Goal: Task Accomplishment & Management: Manage account settings

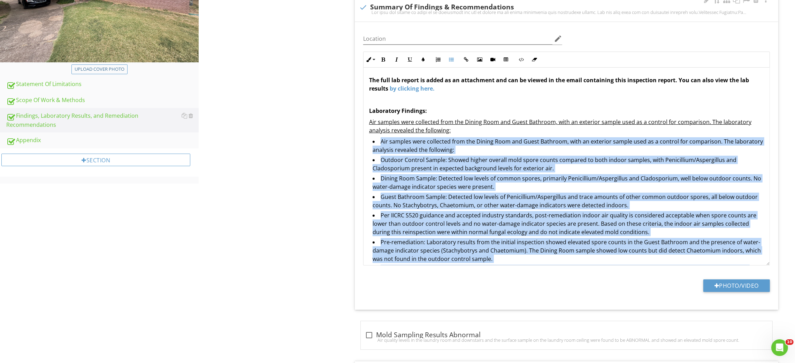
drag, startPoint x: 547, startPoint y: 233, endPoint x: 373, endPoint y: 143, distance: 195.6
click at [373, 143] on ul "Air samples were collected from the Dining Room and Guest Bathroom, with an ext…" at bounding box center [566, 214] width 395 height 154
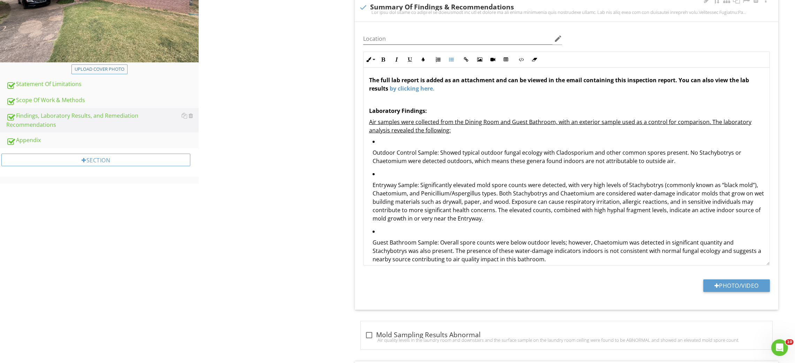
click at [371, 154] on ul "Outdoor Control Sample: Showed typical outdoor fungal ecology with Cladosporium…" at bounding box center [566, 202] width 395 height 131
click at [451, 57] on icon "button" at bounding box center [451, 59] width 5 height 5
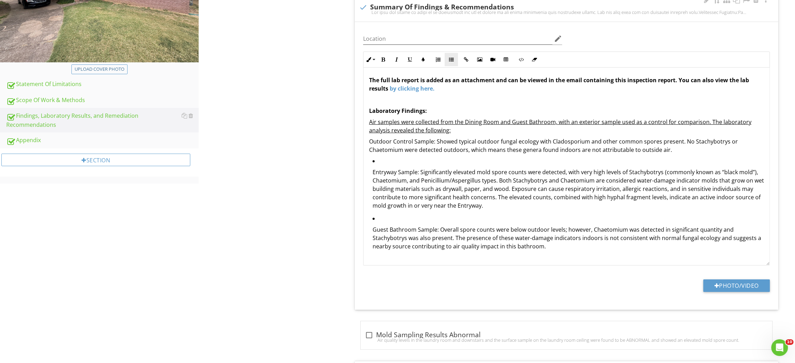
click at [451, 57] on icon "button" at bounding box center [451, 59] width 5 height 5
click at [371, 171] on ul "Outdoor Control Sample: Showed typical outdoor fungal ecology with Cladosporium…" at bounding box center [566, 195] width 395 height 117
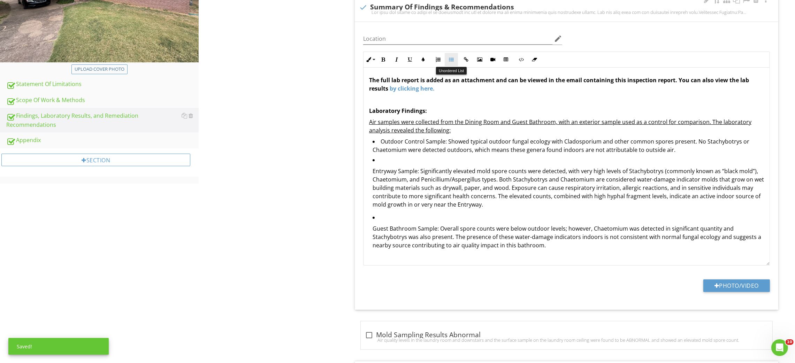
click at [449, 62] on button "Unordered List" at bounding box center [451, 59] width 13 height 13
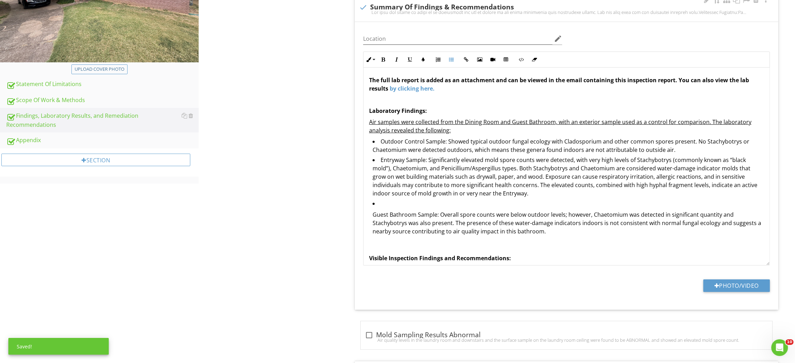
click at [373, 214] on p "Guest Bathroom Sample: Overall spore counts were below outdoor levels; however,…" at bounding box center [567, 222] width 391 height 25
click at [447, 59] on button "Unordered List" at bounding box center [451, 59] width 13 height 13
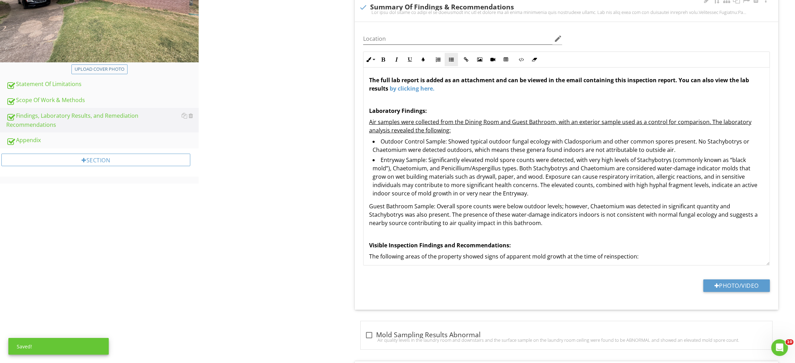
click at [447, 59] on button "Unordered List" at bounding box center [451, 59] width 13 height 13
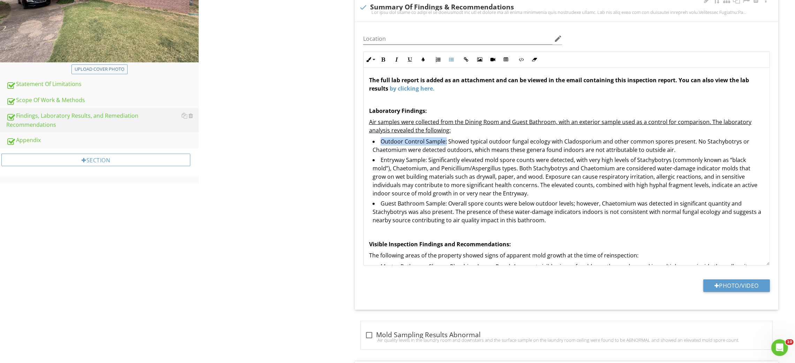
drag, startPoint x: 381, startPoint y: 140, endPoint x: 445, endPoint y: 141, distance: 64.1
click at [445, 141] on li "Outdoor Control Sample: Showed typical outdoor fungal ecology with Cladosporium…" at bounding box center [567, 146] width 391 height 18
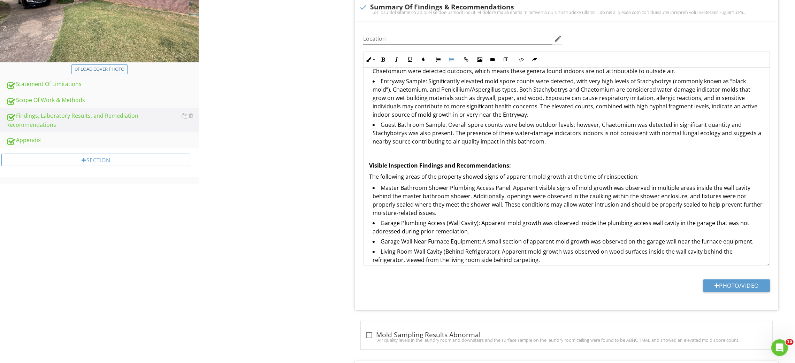
scroll to position [105, 0]
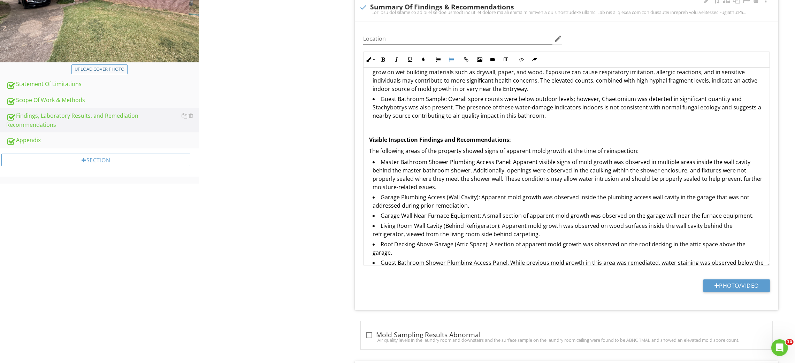
click at [558, 116] on li "Guest Bathroom Sample: Overall spore counts were below outdoor levels; however,…" at bounding box center [567, 108] width 391 height 27
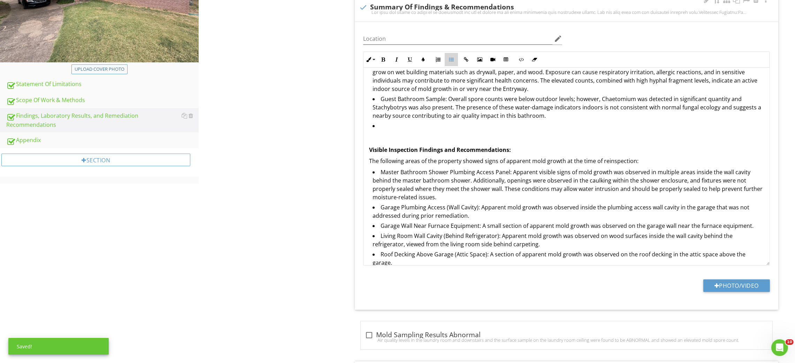
click at [453, 56] on button "Unordered List" at bounding box center [451, 59] width 13 height 13
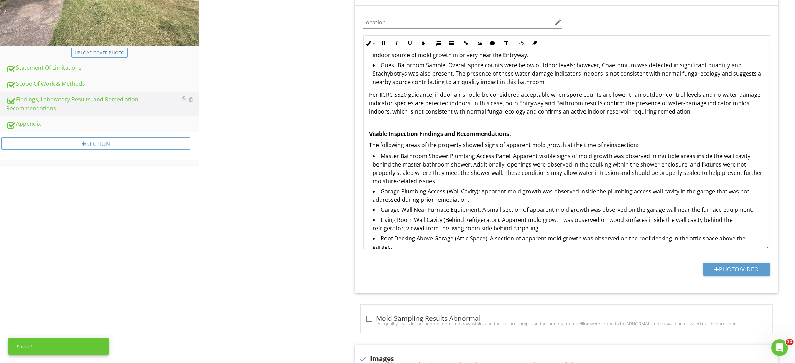
scroll to position [191, 0]
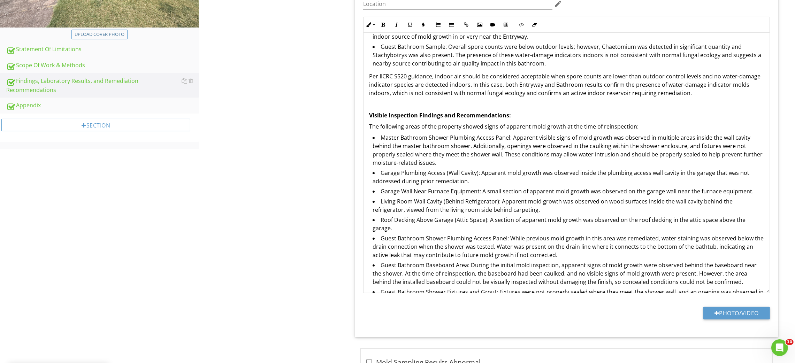
drag, startPoint x: 765, startPoint y: 228, endPoint x: 796, endPoint y: 295, distance: 74.2
click at [794, 295] on html "SPECTORA Michael McKnight American Property Inspections Role: Inspector Change …" at bounding box center [397, 263] width 795 height 909
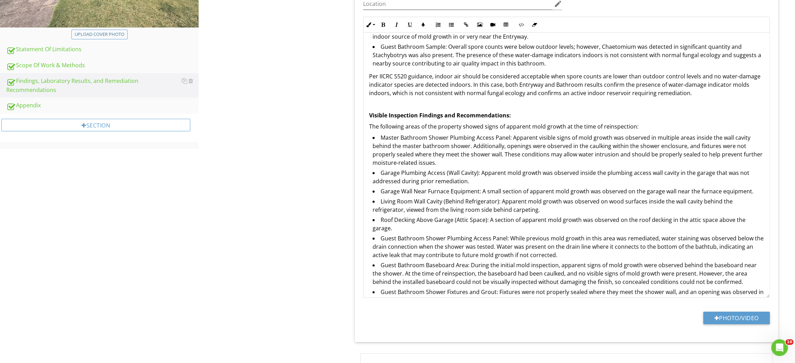
click at [401, 130] on p "The following areas of the property showed signs of apparent mold growth at the…" at bounding box center [566, 126] width 395 height 8
click at [405, 123] on p "The following areas of the property showed signs of apparent mold growth at the…" at bounding box center [566, 126] width 395 height 8
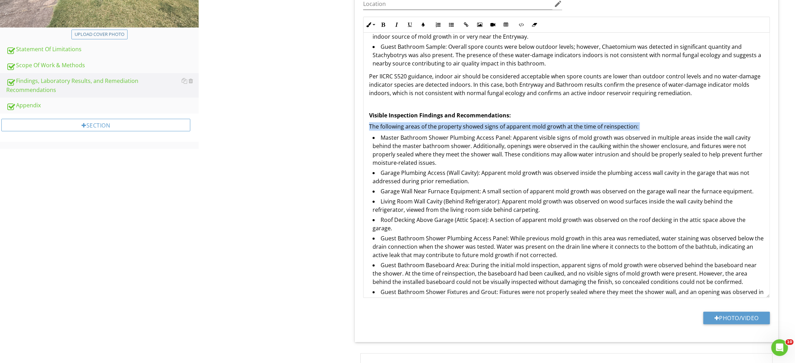
click at [405, 123] on p "The following areas of the property showed signs of apparent mold growth at the…" at bounding box center [566, 126] width 395 height 8
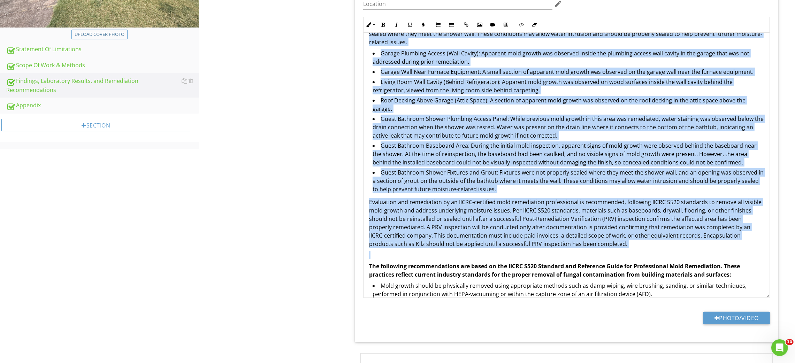
scroll to position [279, 0]
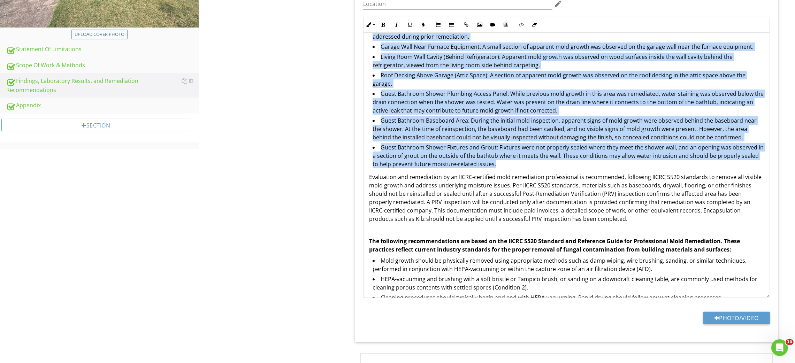
drag, startPoint x: 367, startPoint y: 147, endPoint x: 519, endPoint y: 164, distance: 153.2
click at [519, 164] on div "The full lab report is added as an attachment and can be viewed in the email co…" at bounding box center [566, 115] width 406 height 723
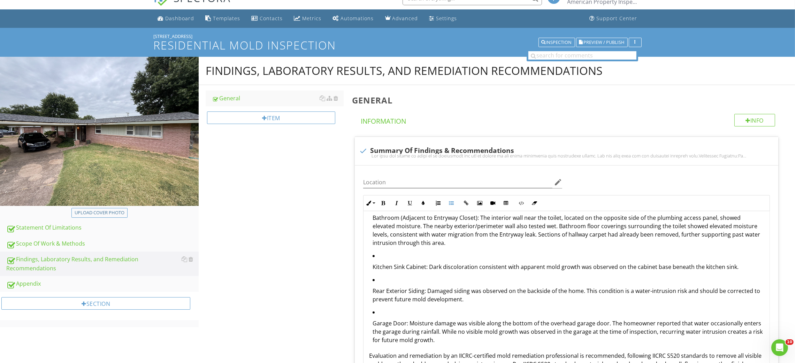
scroll to position [65, 0]
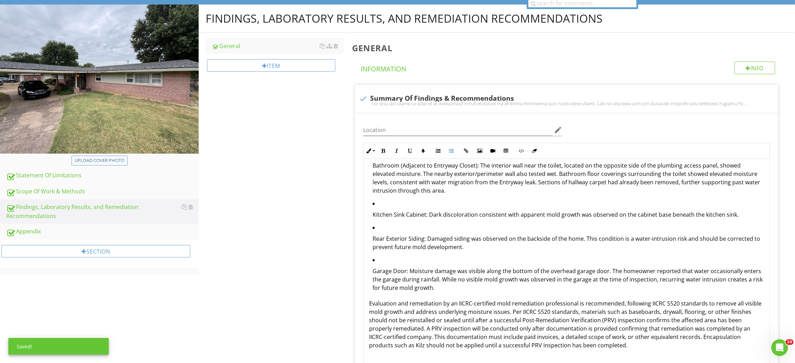
click at [369, 256] on ul "Kitchen Sink Cabinet: Dark discoloration consistent with apparent mold growth w…" at bounding box center [566, 276] width 395 height 41
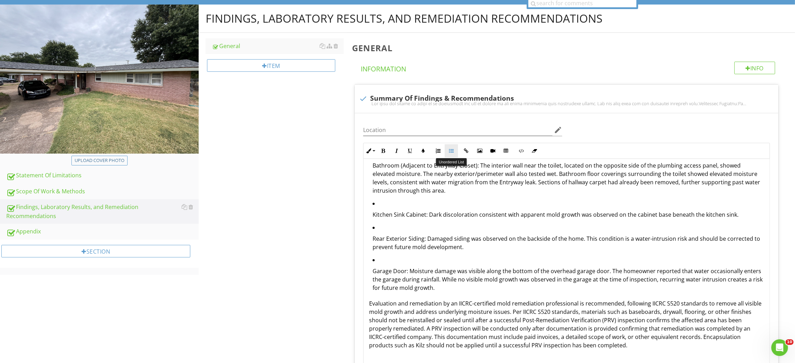
click at [451, 152] on icon "button" at bounding box center [451, 150] width 5 height 5
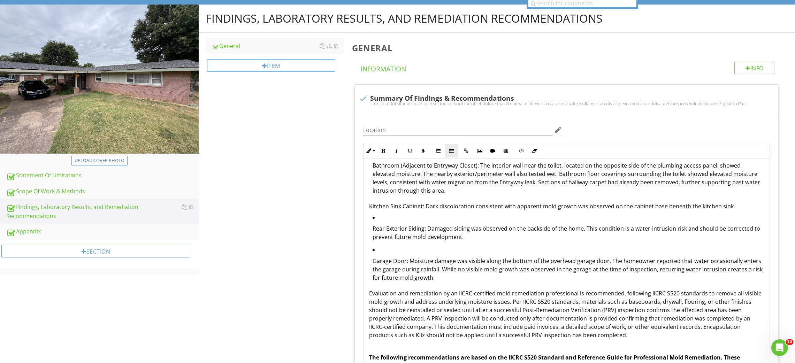
scroll to position [273, 0]
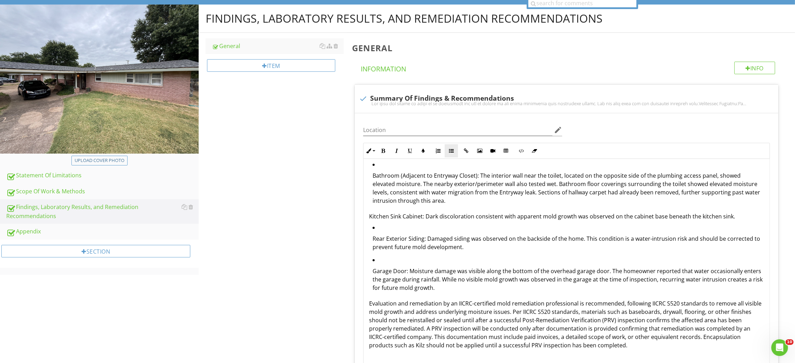
click at [451, 152] on icon "button" at bounding box center [451, 150] width 5 height 5
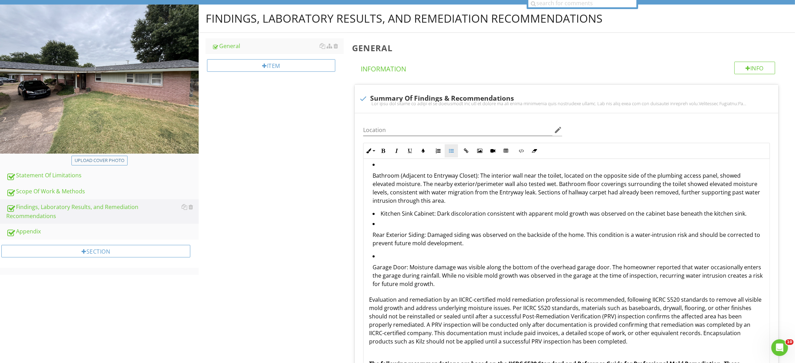
scroll to position [75, 0]
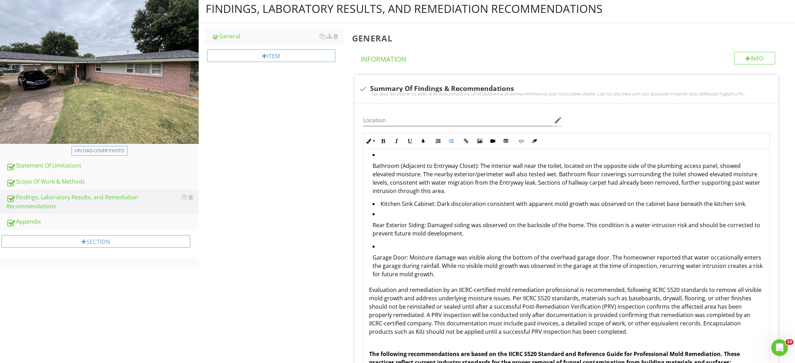
click at [409, 202] on li "Kitchen Sink Cabinet: Dark discoloration consistent with apparent mold growth w…" at bounding box center [567, 205] width 391 height 10
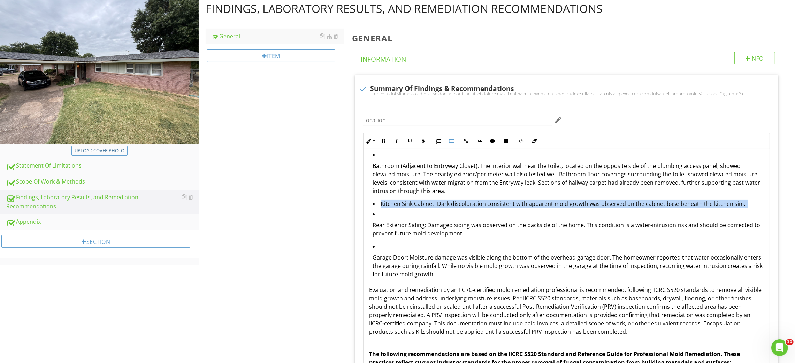
click at [409, 202] on li "Kitchen Sink Cabinet: Dark discoloration consistent with apparent mold growth w…" at bounding box center [567, 205] width 391 height 10
copy li "Kitchen Sink Cabinet: Dark discoloration consistent with apparent mold growth w…"
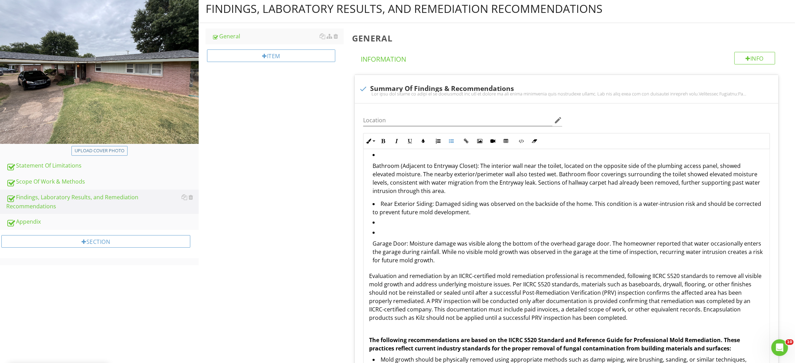
click at [449, 190] on p "Bathroom (Adjacent to Entryway Closet): The interior wall near the toilet, loca…" at bounding box center [567, 178] width 391 height 33
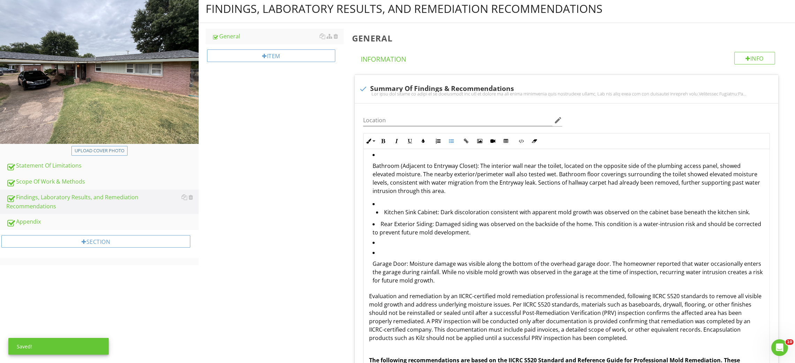
click at [385, 211] on li "Kitchen Sink Cabinet: Dark discoloration consistent with apparent mold growth w…" at bounding box center [570, 213] width 388 height 10
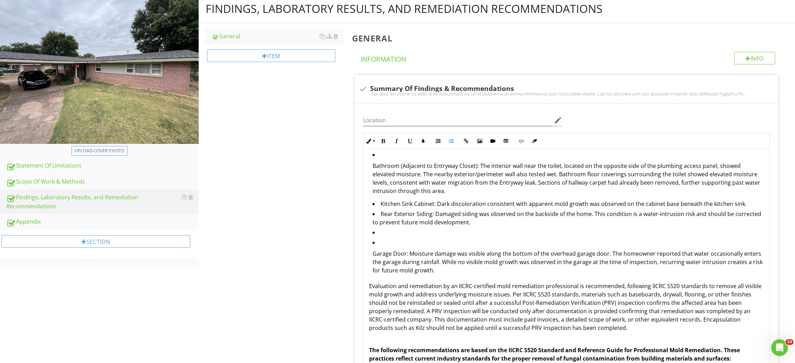
click at [372, 253] on ul "Entryway Closet Plumbing Access Panel: Significant apparent mold growth was obs…" at bounding box center [566, 194] width 395 height 169
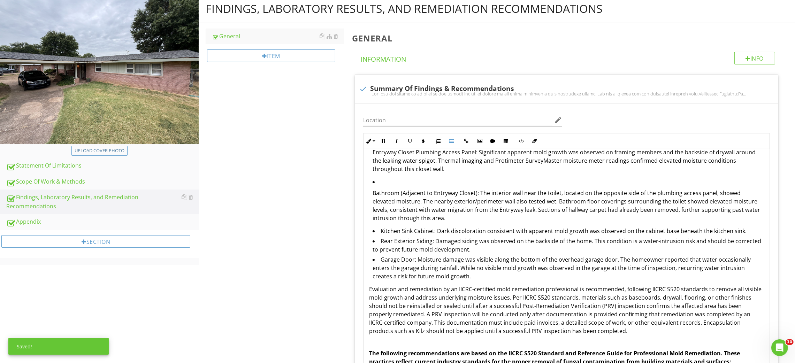
scroll to position [221, 0]
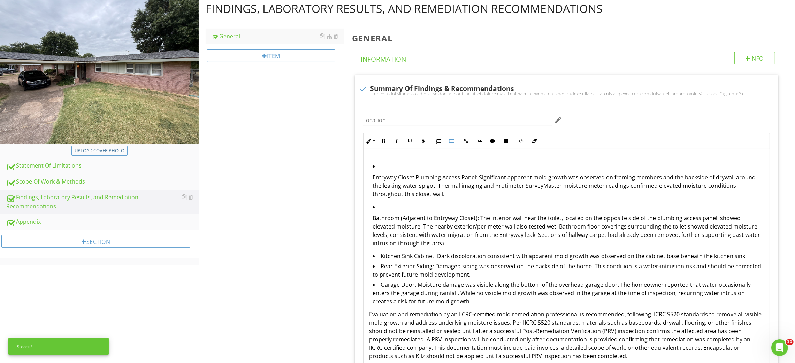
click at [371, 218] on ul "Entryway Closet Plumbing Access Panel: Significant apparent mold growth was obs…" at bounding box center [566, 234] width 395 height 145
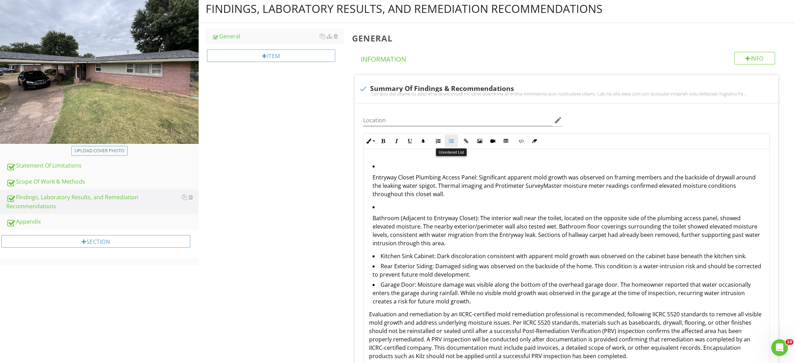
click at [448, 142] on button "Unordered List" at bounding box center [451, 140] width 13 height 13
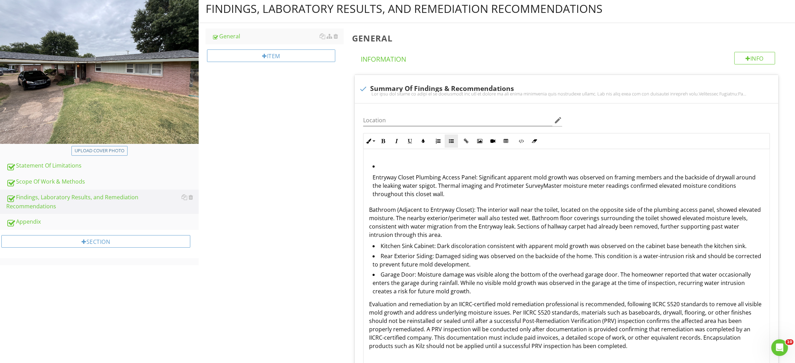
click at [448, 142] on button "Unordered List" at bounding box center [451, 140] width 13 height 13
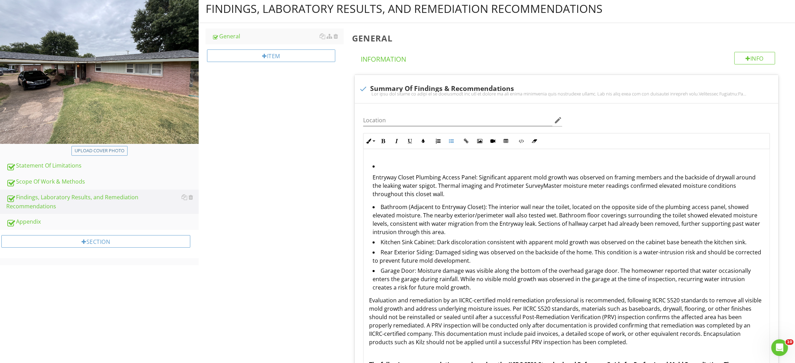
click at [370, 177] on ul "Entryway Closet Plumbing Access Panel: Significant apparent mold growth was obs…" at bounding box center [566, 227] width 395 height 131
click at [451, 144] on button "Unordered List" at bounding box center [451, 140] width 13 height 13
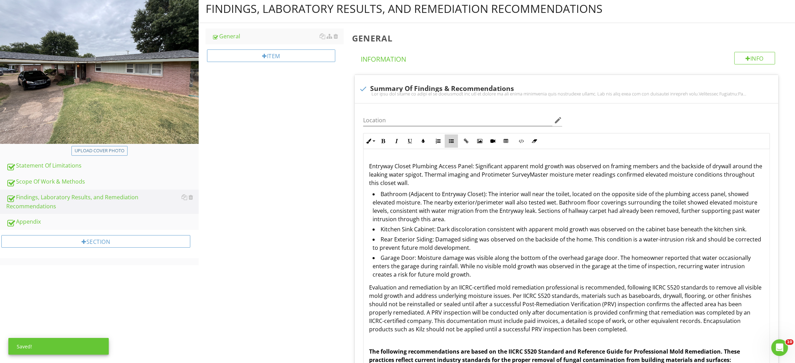
click at [451, 144] on button "Unordered List" at bounding box center [451, 140] width 13 height 13
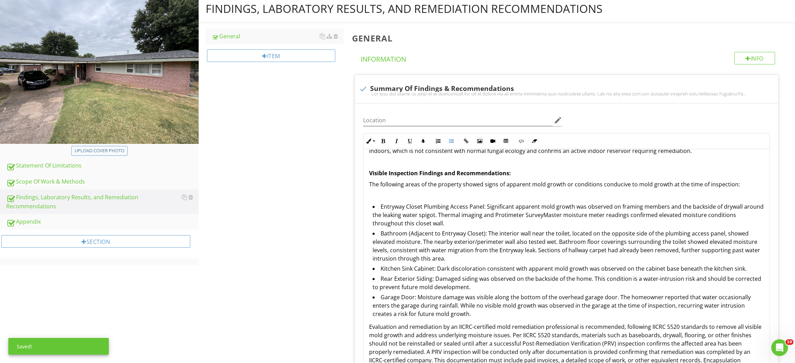
scroll to position [169, 0]
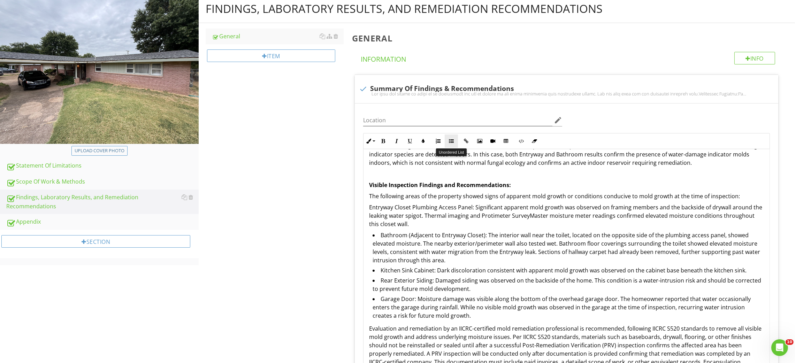
click at [454, 138] on button "Unordered List" at bounding box center [451, 140] width 13 height 13
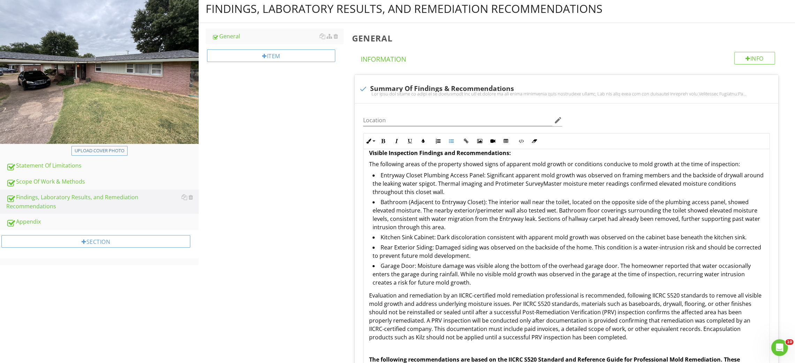
scroll to position [201, 0]
click at [404, 185] on li "Entryway Closet Plumbing Access Panel: Significant apparent mold growth was obs…" at bounding box center [567, 183] width 391 height 27
click at [402, 185] on li "Entryway Closet Plumbing Access Panel: Significant apparent mold growth was obs…" at bounding box center [567, 183] width 391 height 27
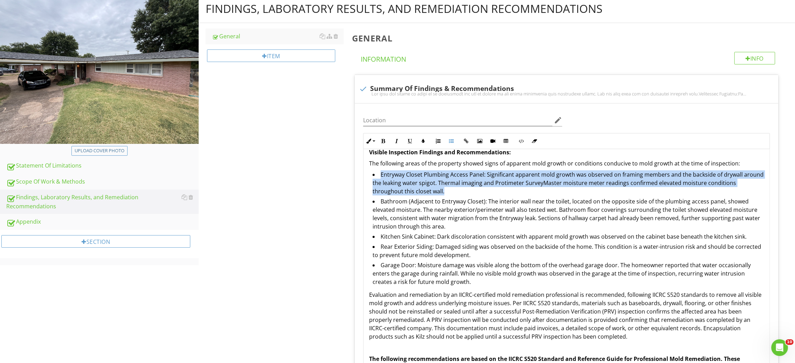
drag, startPoint x: 455, startPoint y: 192, endPoint x: 375, endPoint y: 170, distance: 82.7
click at [375, 170] on li "Entryway Closet Plumbing Access Panel: Significant apparent mold growth was obs…" at bounding box center [567, 183] width 391 height 27
copy li "Entryway Closet Plumbing Access Panel: Significant apparent mold growth was obs…"
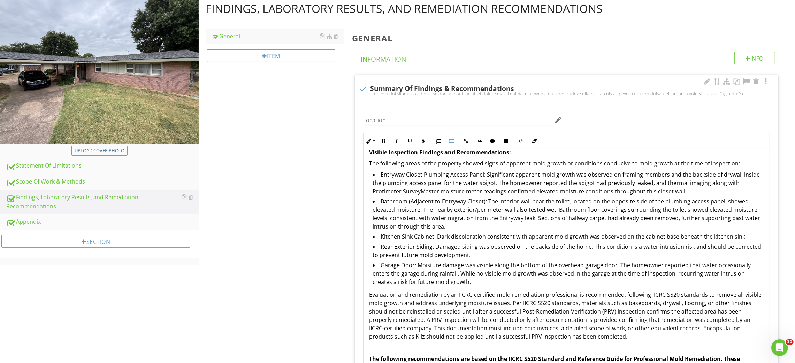
scroll to position [254, 0]
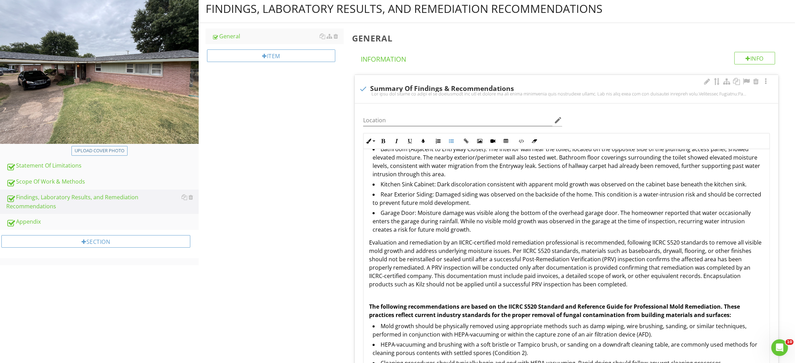
click at [425, 259] on p "Evaluation and remediation by an IICRC-certified mold remediation professional …" at bounding box center [566, 263] width 395 height 50
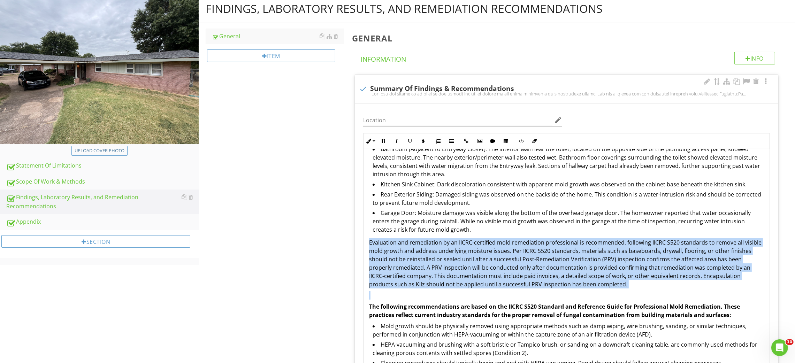
click at [425, 259] on p "Evaluation and remediation by an IICRC-certified mold remediation professional …" at bounding box center [566, 263] width 395 height 50
copy p "Evaluation and remediation by an IICRC-certified mold remediation professional …"
click at [429, 263] on p "Evaluation and remediation by an IICRC-certified mold remediation professional …" at bounding box center [566, 263] width 395 height 50
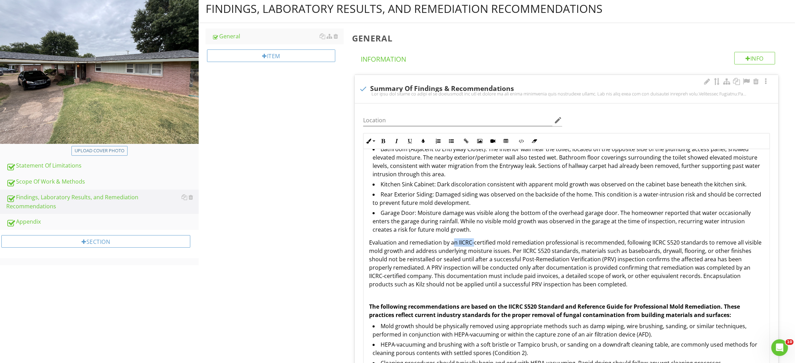
drag, startPoint x: 454, startPoint y: 242, endPoint x: 473, endPoint y: 242, distance: 18.8
click at [473, 242] on p "Evaluation and remediation by an IICRC-certified mold remediation professional …" at bounding box center [566, 263] width 395 height 50
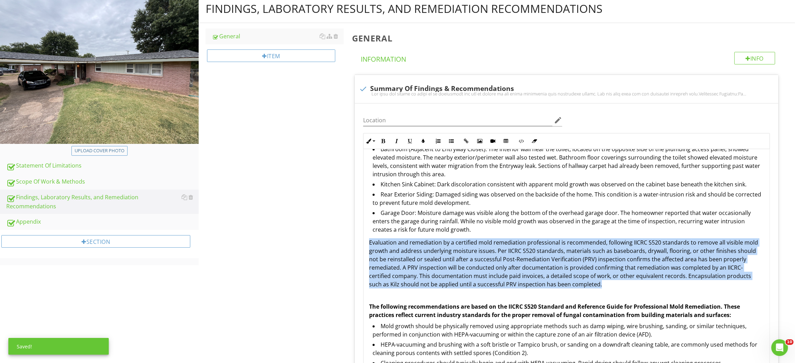
drag, startPoint x: 602, startPoint y: 284, endPoint x: 352, endPoint y: 238, distance: 254.3
copy p "Evaluation and remediation by a certified mold remediation professional is reco…"
click at [472, 264] on p "Evaluation and remediation by a certified mold remediation professional is reco…" at bounding box center [566, 263] width 395 height 50
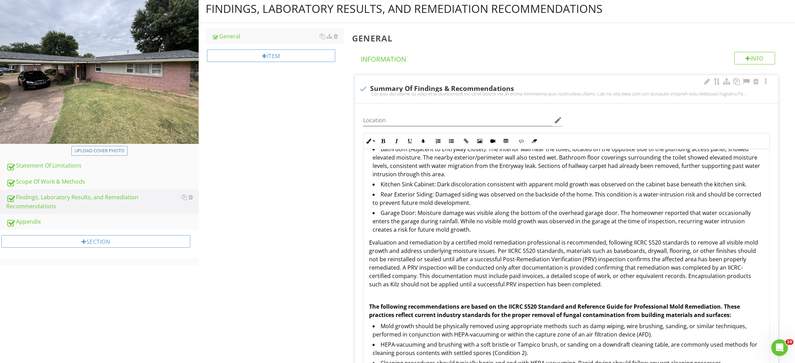
click at [727, 268] on p "Evaluation and remediation by a certified mold remediation professional is reco…" at bounding box center [566, 263] width 395 height 50
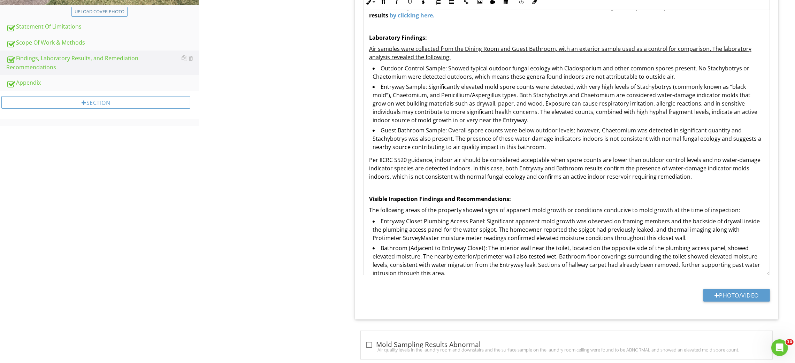
scroll to position [232, 0]
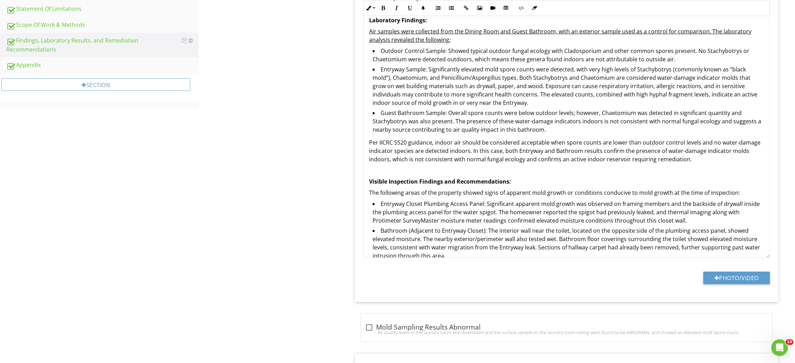
click at [455, 209] on li "Entryway Closet Plumbing Access Panel: Significant apparent mold growth was obs…" at bounding box center [567, 213] width 391 height 27
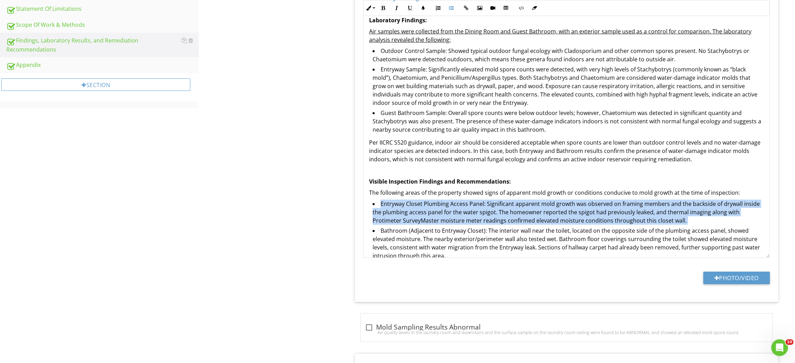
click at [455, 209] on li "Entryway Closet Plumbing Access Panel: Significant apparent mold growth was obs…" at bounding box center [567, 213] width 391 height 27
copy li "Entryway Closet Plumbing Access Panel: Significant apparent mold growth was obs…"
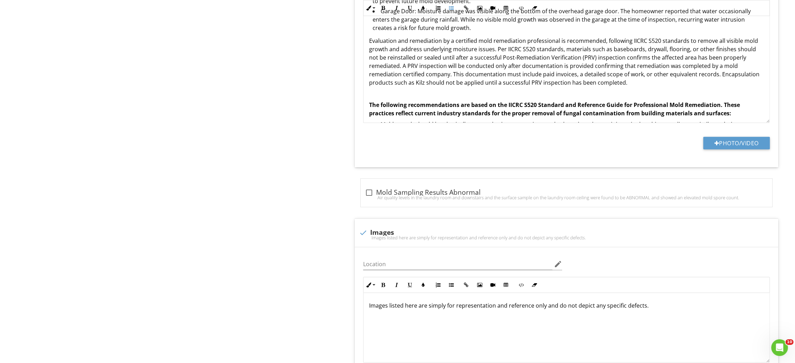
scroll to position [284, 0]
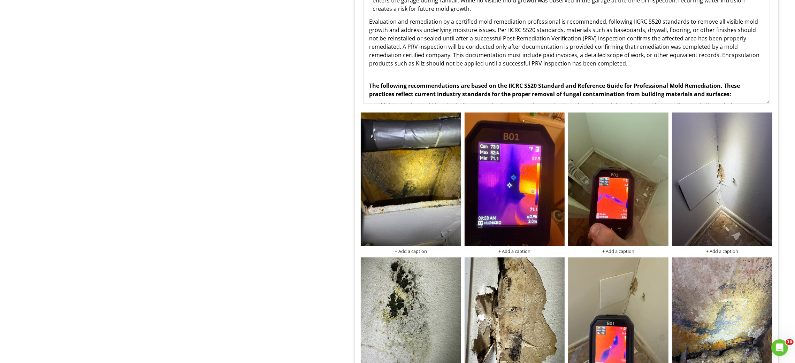
scroll to position [493, 0]
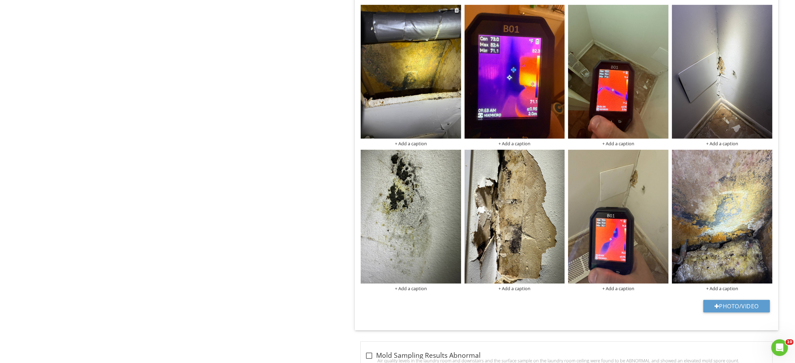
click at [410, 144] on div "+ Add a caption" at bounding box center [411, 144] width 100 height 6
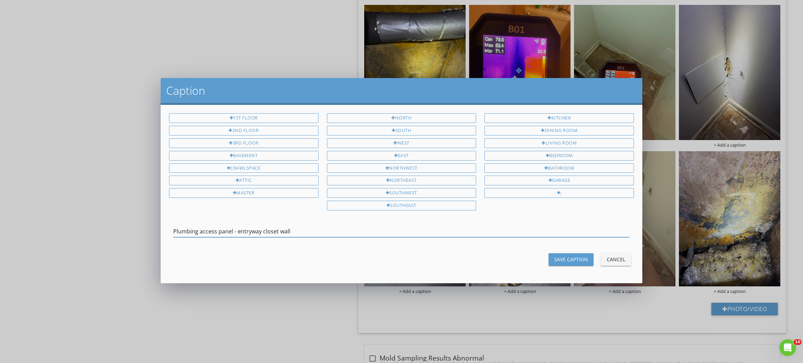
click at [240, 233] on input "Plumbing access panel - entryway closet wall" at bounding box center [401, 231] width 456 height 11
type input "Plumbing access panel - entryway closet wall"
click at [569, 259] on div "Save Caption" at bounding box center [571, 259] width 34 height 7
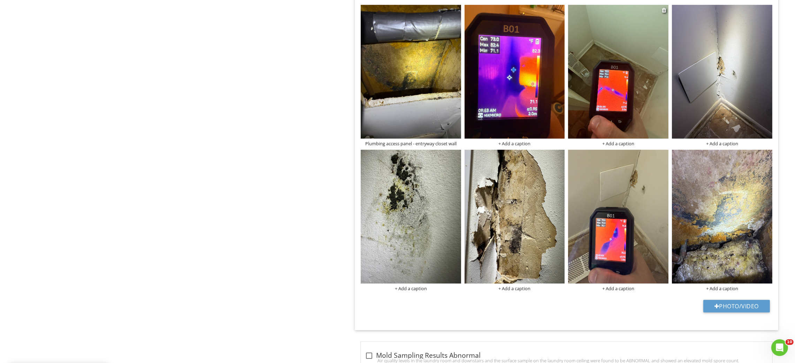
click at [612, 143] on div "+ Add a caption" at bounding box center [618, 144] width 100 height 6
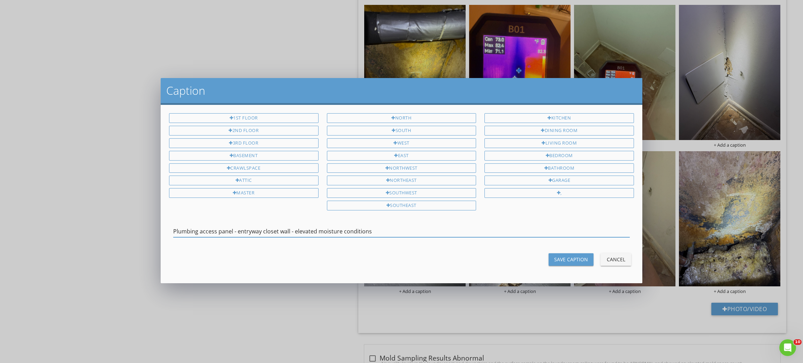
click at [355, 231] on input "Plumbing access panel - entryway closet wall - elevated moisture conditions" at bounding box center [401, 231] width 456 height 11
type input "Plumbing access panel - entryway closet wall - elevated moisture levels"
click at [575, 262] on div "Save Caption" at bounding box center [571, 259] width 34 height 7
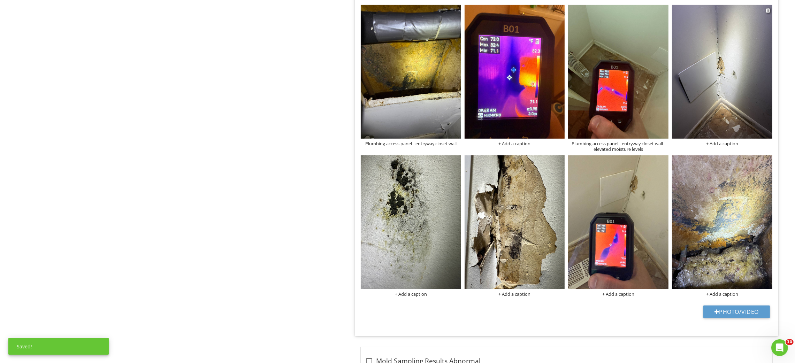
click at [732, 142] on div "+ Add a caption" at bounding box center [722, 144] width 100 height 6
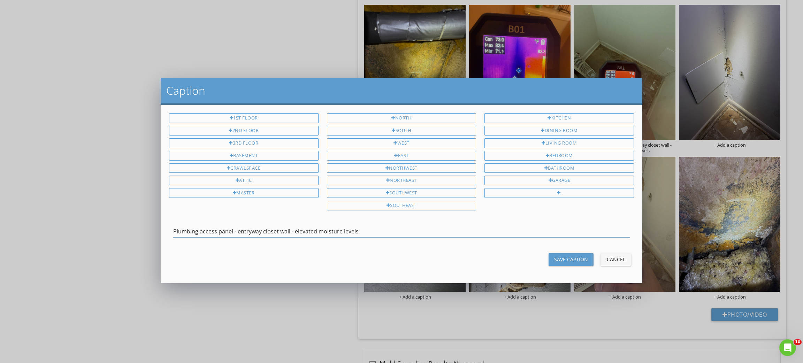
drag, startPoint x: 237, startPoint y: 233, endPoint x: 153, endPoint y: 225, distance: 83.7
click at [153, 225] on div "Caption 1st Floor 2nd Floor 3rd Floor Basement Crawlspace Attic Master North So…" at bounding box center [401, 181] width 803 height 363
drag, startPoint x: 230, startPoint y: 232, endPoint x: 365, endPoint y: 250, distance: 136.0
click at [365, 252] on div "1st Floor 2nd Floor 3rd Floor Basement Crawlspace Attic Master North South West…" at bounding box center [401, 194] width 481 height 178
type input "entryway closet wall - Visible mold growth"
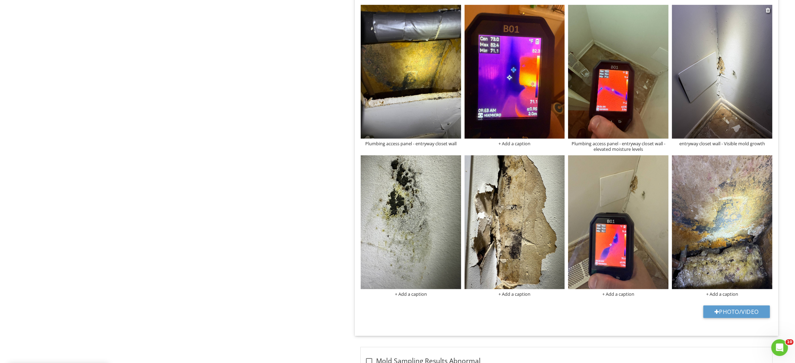
click at [744, 138] on img at bounding box center [722, 72] width 100 height 134
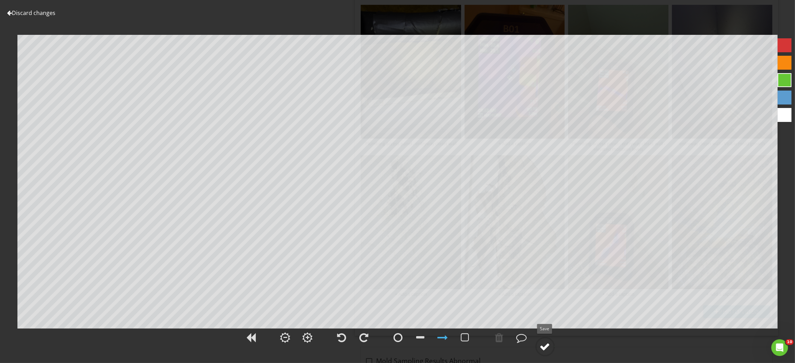
click at [542, 349] on div at bounding box center [545, 346] width 10 height 10
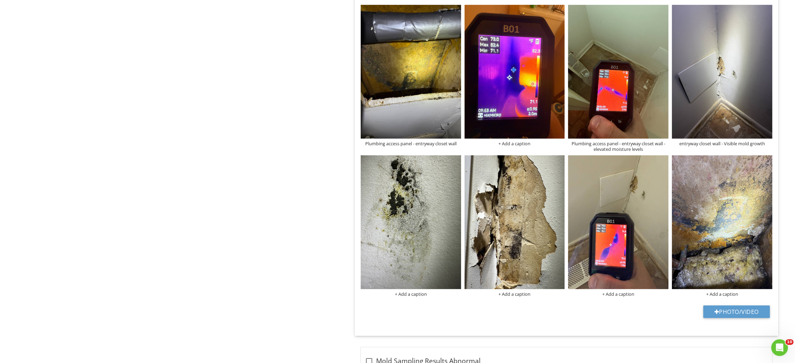
scroll to position [172, 0]
click at [716, 144] on div "entryway closet wall - Visible mold growth" at bounding box center [722, 144] width 100 height 6
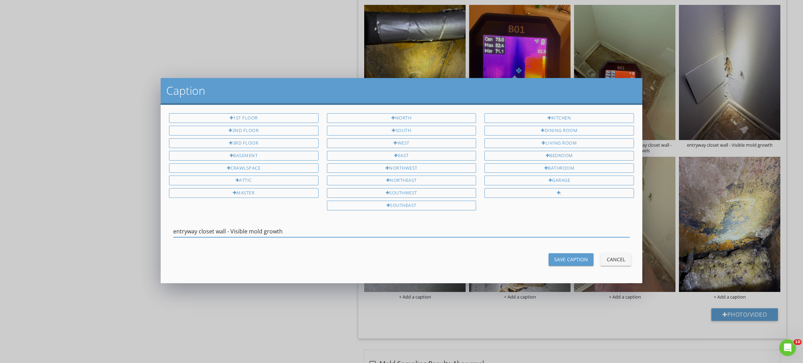
click at [565, 259] on div "Save Caption" at bounding box center [571, 259] width 34 height 7
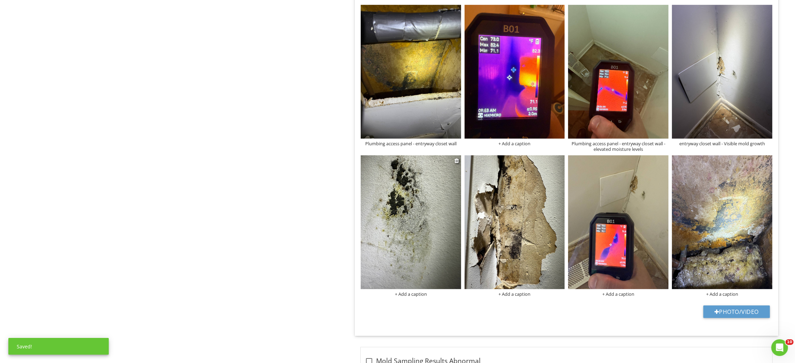
click at [418, 293] on div "+ Add a caption" at bounding box center [411, 294] width 100 height 6
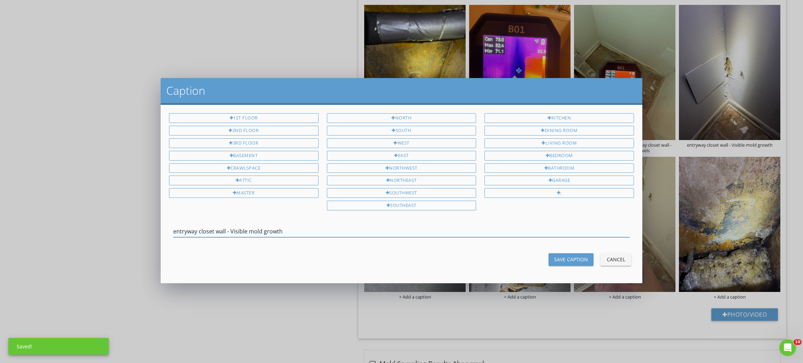
type input "entryway closet wall - Visible mold growth"
click at [565, 262] on div "Save Caption" at bounding box center [571, 259] width 34 height 7
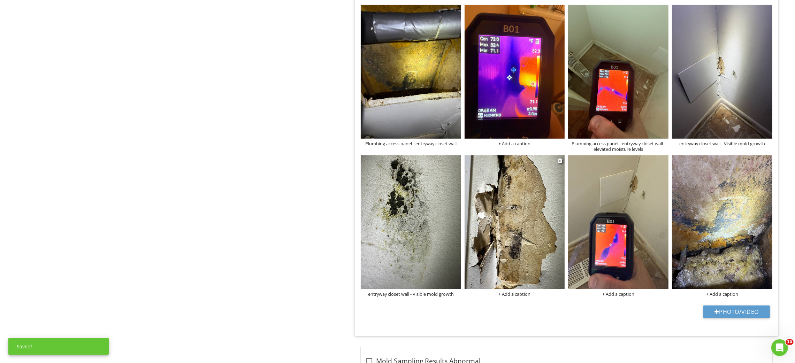
click at [516, 294] on div "+ Add a caption" at bounding box center [514, 294] width 100 height 6
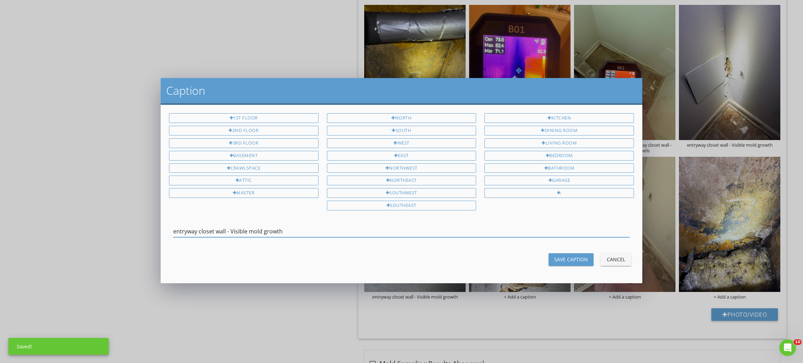
type input "entryway closet wall - Visible mold growth"
click at [561, 260] on div "Save Caption" at bounding box center [571, 259] width 34 height 7
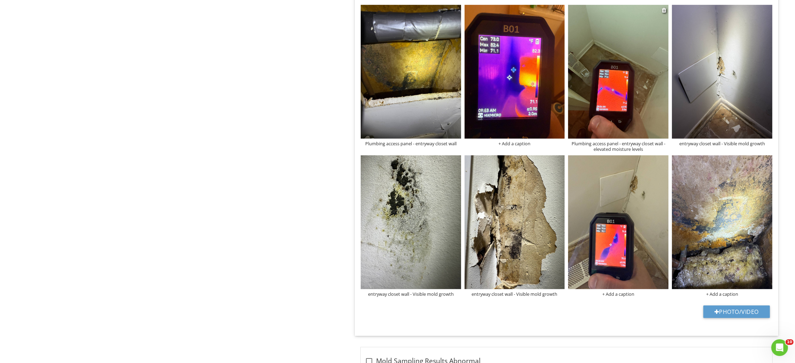
click at [622, 146] on div "Plumbing access panel - entryway closet wall - elevated moisture levels" at bounding box center [618, 146] width 100 height 11
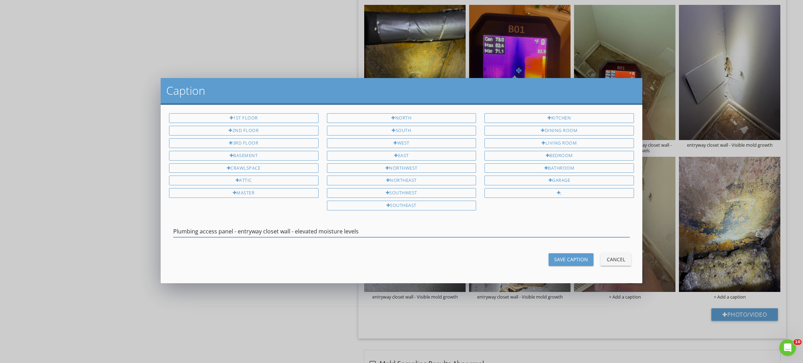
click at [292, 229] on input "Plumbing access panel - entryway closet wall - elevated moisture levels" at bounding box center [401, 231] width 456 height 11
click at [555, 259] on div "Save Caption" at bounding box center [571, 259] width 34 height 7
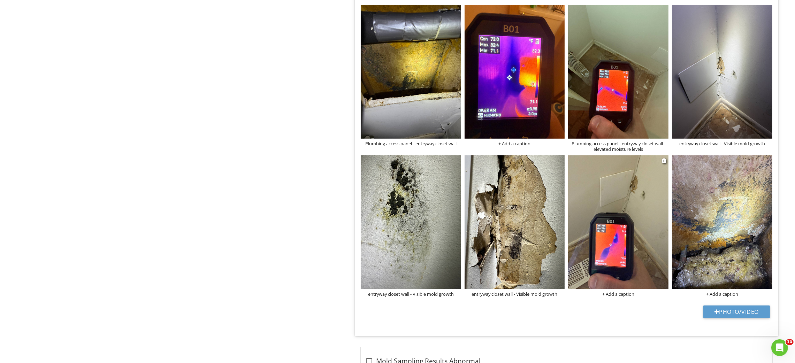
click at [616, 294] on div "+ Add a caption" at bounding box center [618, 294] width 100 height 6
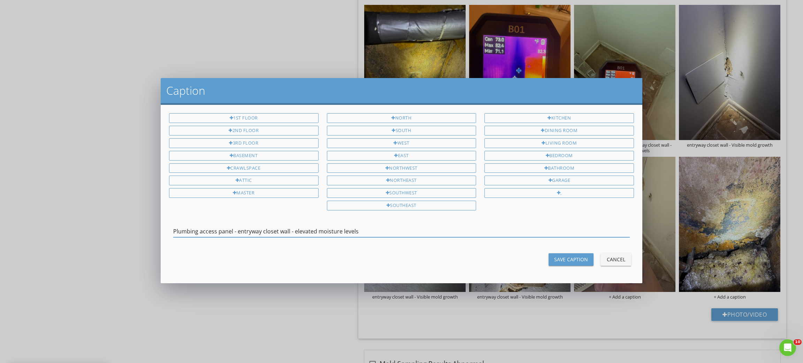
drag, startPoint x: 238, startPoint y: 233, endPoint x: 158, endPoint y: 235, distance: 79.5
click at [158, 235] on div "Caption 1st Floor 2nd Floor 3rd Floor Basement Crawlspace Attic Master North So…" at bounding box center [401, 181] width 803 height 363
type input "Entryway closet wall - elevated moisture levels"
click at [553, 260] on button "Save Caption" at bounding box center [570, 259] width 45 height 13
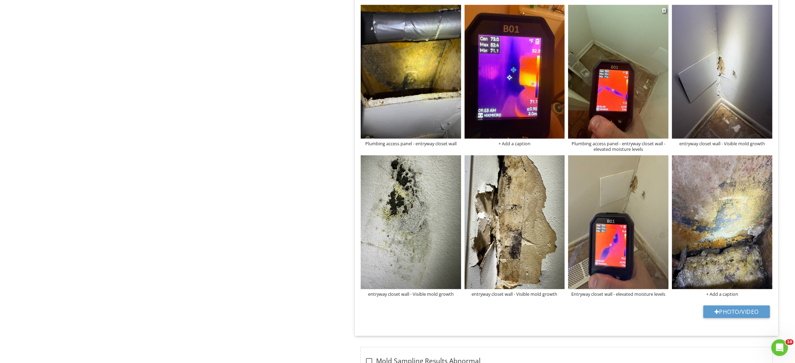
click at [620, 146] on div "Plumbing access panel - entryway closet wall - elevated moisture levels" at bounding box center [618, 146] width 100 height 11
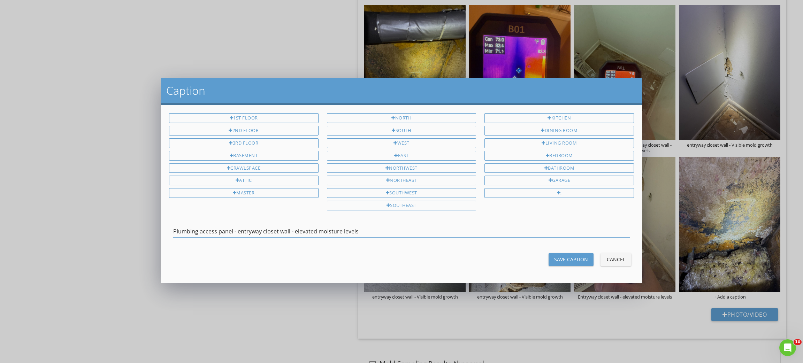
click at [297, 232] on input "Plumbing access panel - entryway closet wall - elevated moisture levels" at bounding box center [401, 231] width 456 height 11
type input "Entryway closet wall - elevated moisture levels"
click at [563, 263] on div "Save Caption" at bounding box center [571, 259] width 34 height 7
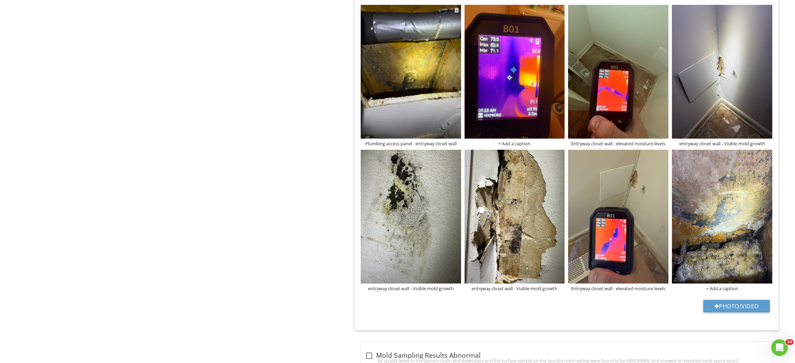
click at [427, 144] on div "Plumbing access panel - entryway closet wall" at bounding box center [411, 144] width 100 height 6
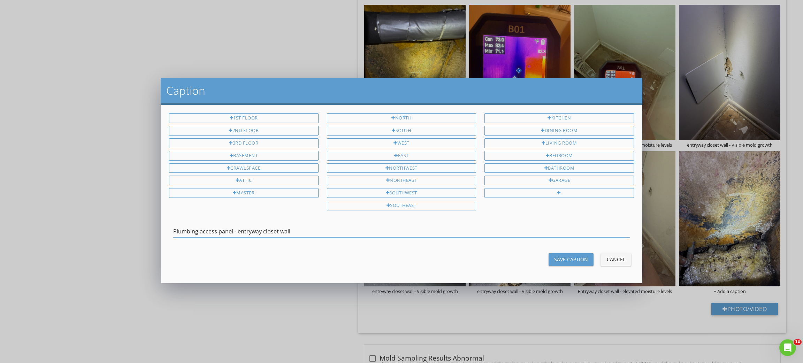
click at [256, 232] on input "Plumbing access panel - entryway closet wall" at bounding box center [401, 231] width 456 height 11
click at [297, 233] on input "Plumbing access panel - entryway closet wall" at bounding box center [401, 231] width 456 height 11
click at [294, 231] on input "Plumbing access panel - entryway closet wall - visible mold growth" at bounding box center [401, 231] width 456 height 11
type input "Plumbing access panel - entryway closet wall - visible mold growth"
click at [577, 261] on div "Save Caption" at bounding box center [571, 259] width 34 height 7
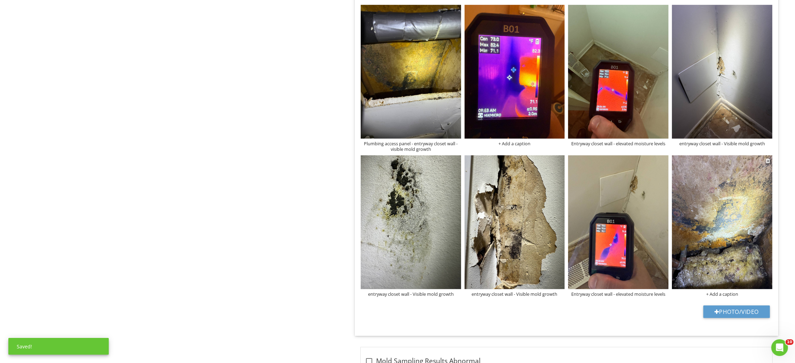
click at [732, 296] on div "+ Add a caption" at bounding box center [722, 294] width 100 height 6
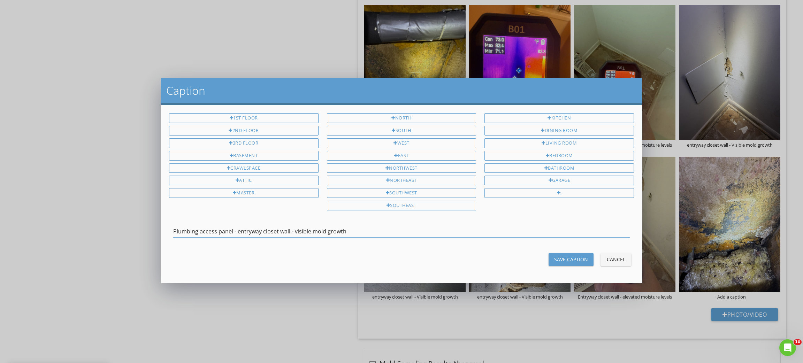
type input "Plumbing access panel - entryway closet wall - visible mold growth"
click at [554, 260] on button "Save Caption" at bounding box center [570, 259] width 45 height 13
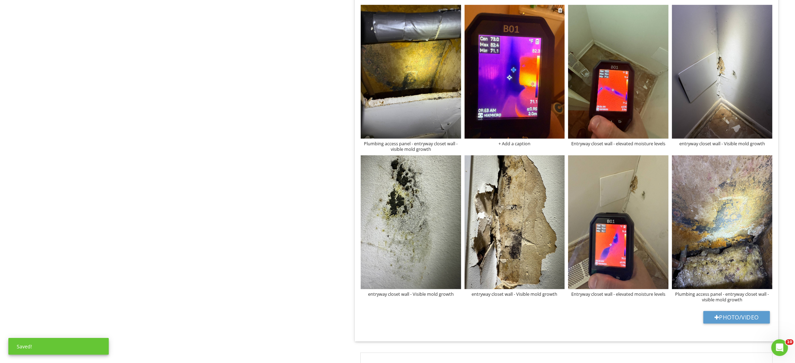
click at [517, 145] on div "+ Add a caption" at bounding box center [514, 144] width 100 height 6
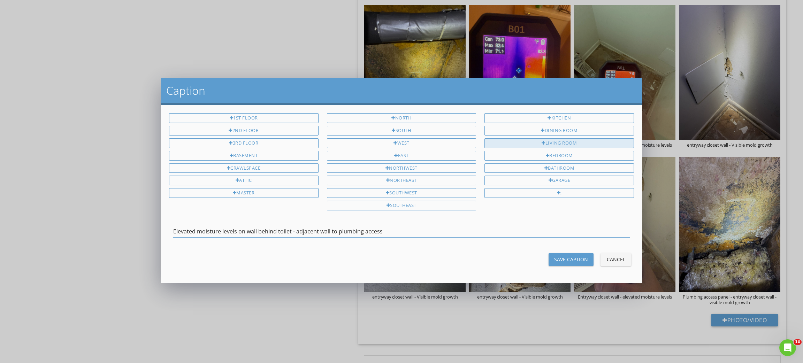
type input "Elevated moisture levels on wall behind toilet - adjacent wall to plumbing acce…"
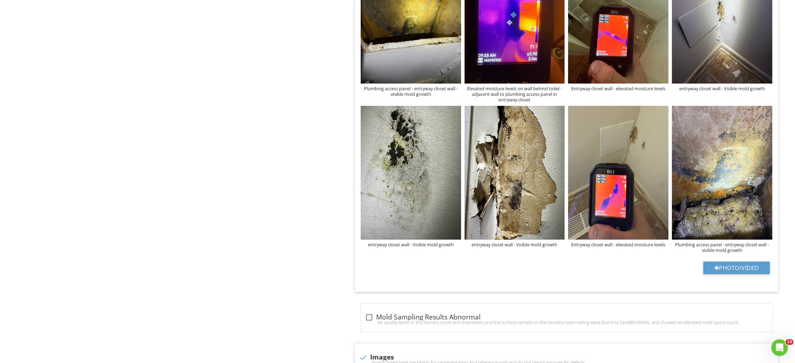
scroll to position [545, 0]
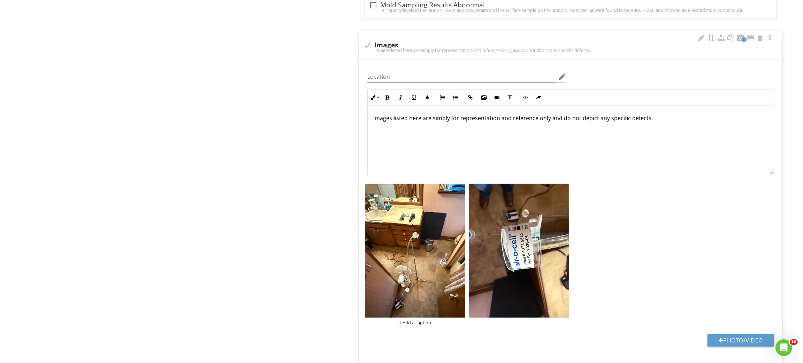
scroll to position [1170, 0]
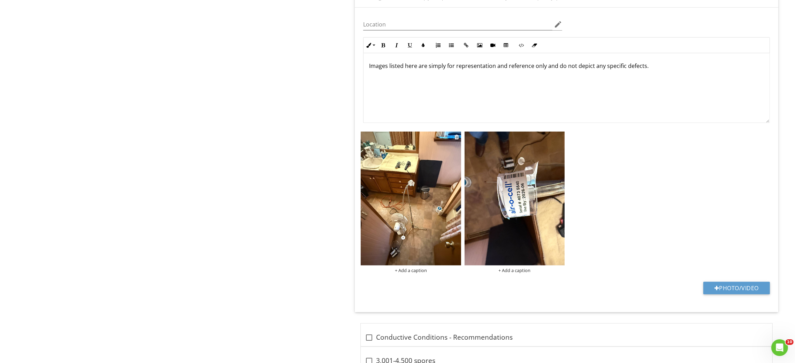
click at [419, 271] on div "+ Add a caption" at bounding box center [411, 271] width 100 height 6
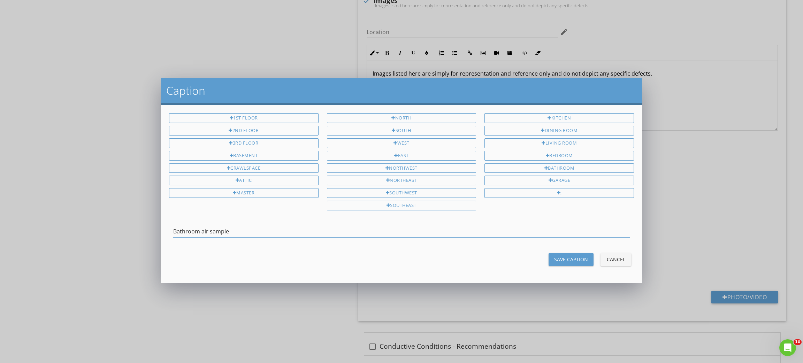
type input "Bathroom air sample"
click at [576, 266] on button "Save Caption" at bounding box center [570, 259] width 45 height 13
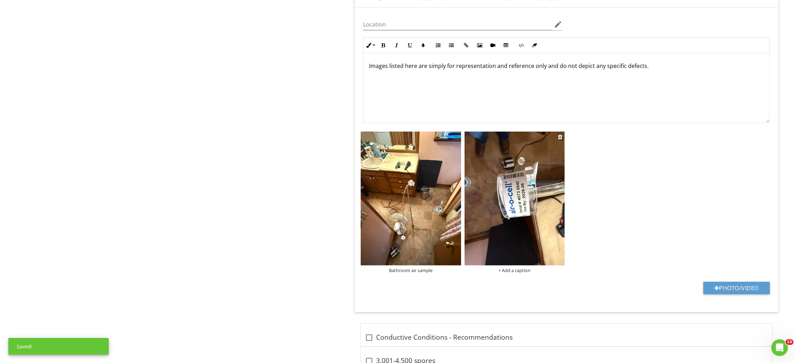
click at [509, 272] on div "+ Add a caption" at bounding box center [514, 271] width 100 height 6
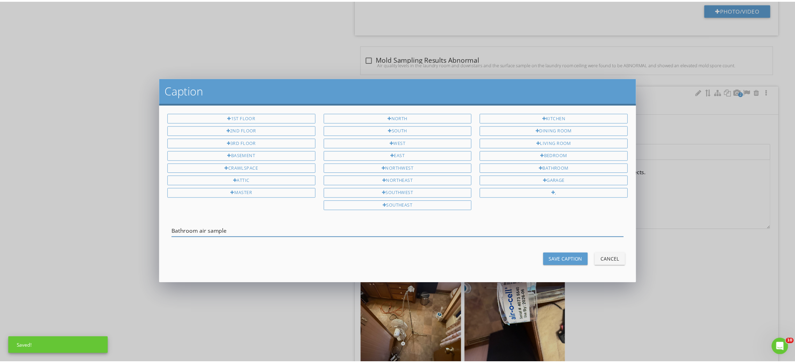
scroll to position [1269, 0]
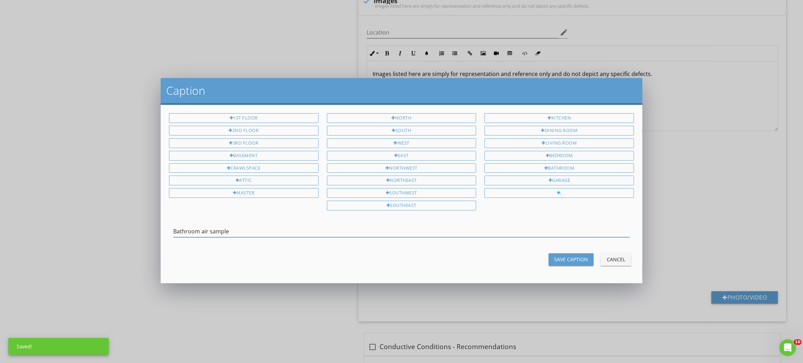
type input "Bathroom air sample"
click at [549, 259] on button "Save Caption" at bounding box center [570, 259] width 45 height 13
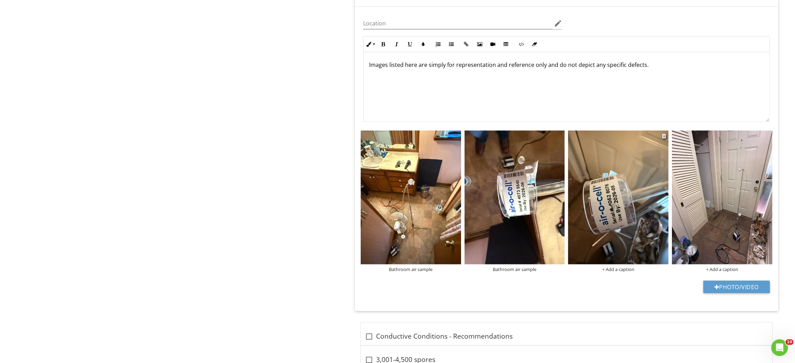
click at [614, 271] on div "+ Add a caption" at bounding box center [618, 270] width 100 height 6
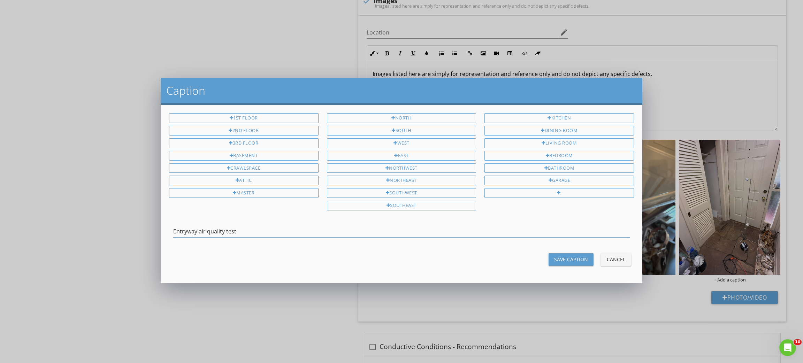
click at [230, 234] on input "Entryway air quality test" at bounding box center [401, 231] width 456 height 11
type input "Entryway air quality sample"
click at [562, 265] on button "Save Caption" at bounding box center [570, 259] width 45 height 13
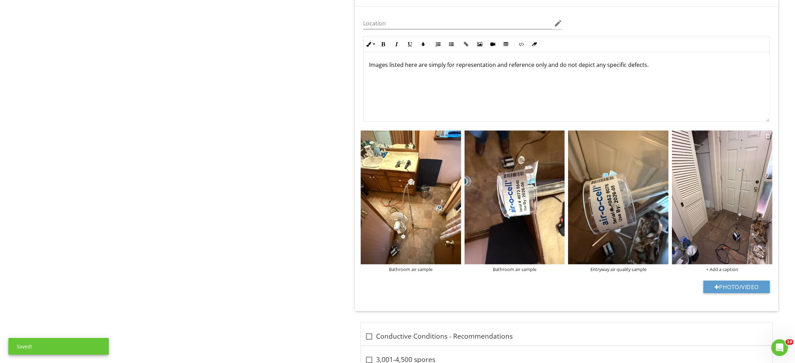
click at [727, 271] on div "+ Add a caption" at bounding box center [722, 270] width 100 height 6
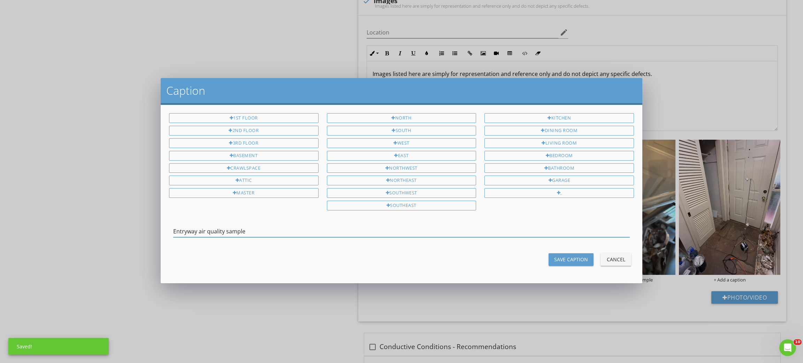
type input "Entryway air quality sample"
click at [555, 263] on div "Save Caption" at bounding box center [571, 259] width 34 height 7
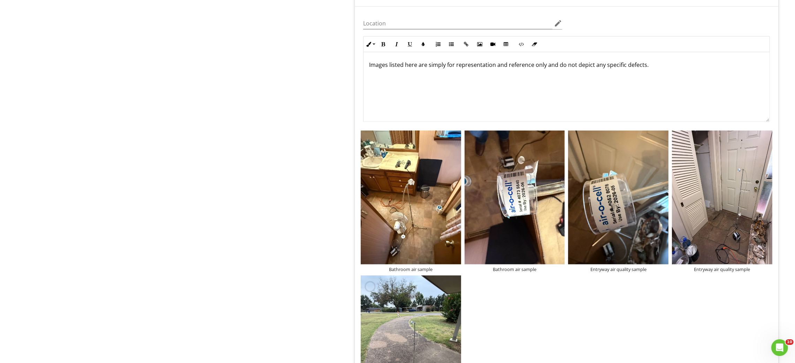
scroll to position [1334, 0]
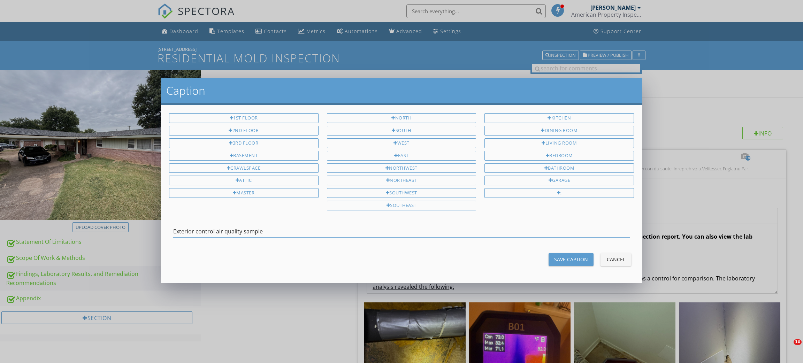
scroll to position [1425, 0]
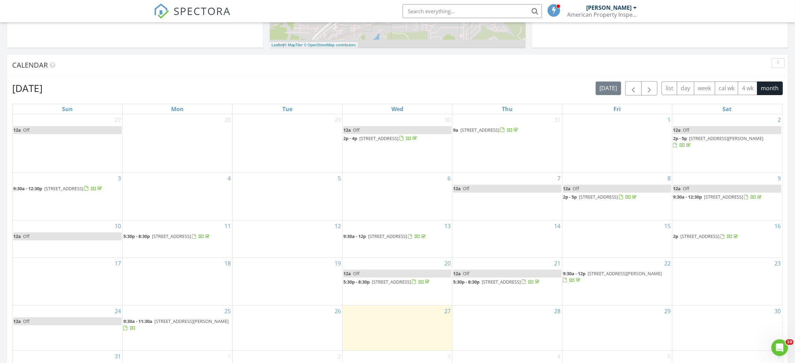
scroll to position [313, 0]
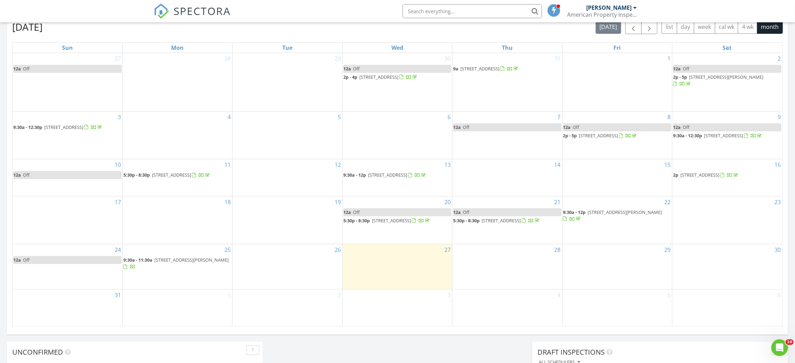
click at [168, 263] on span "114 Fairmont Rd, Vinita 74301" at bounding box center [191, 260] width 74 height 6
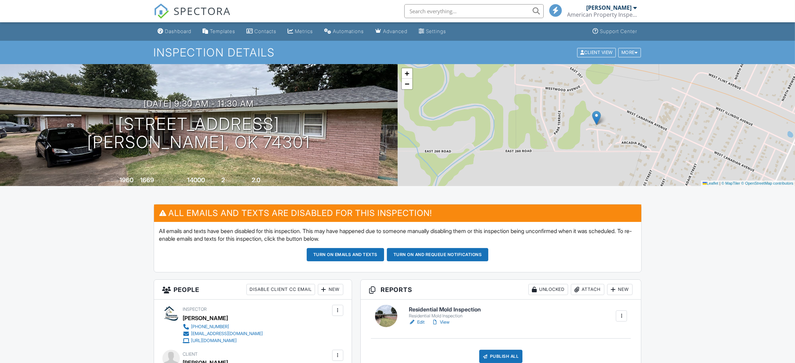
click at [586, 288] on div "Attach" at bounding box center [587, 289] width 33 height 11
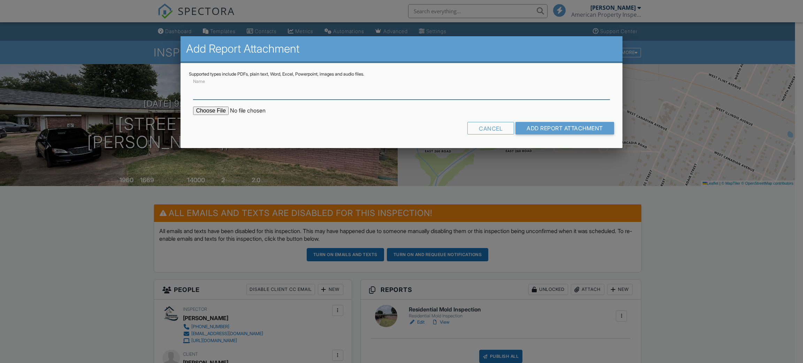
click at [228, 96] on input "Name" at bounding box center [401, 91] width 416 height 17
type input "Chain Of Custody"
click at [198, 113] on input "file" at bounding box center [252, 111] width 118 height 8
type input "C:\fakepath\Chain Of Custody.pdf"
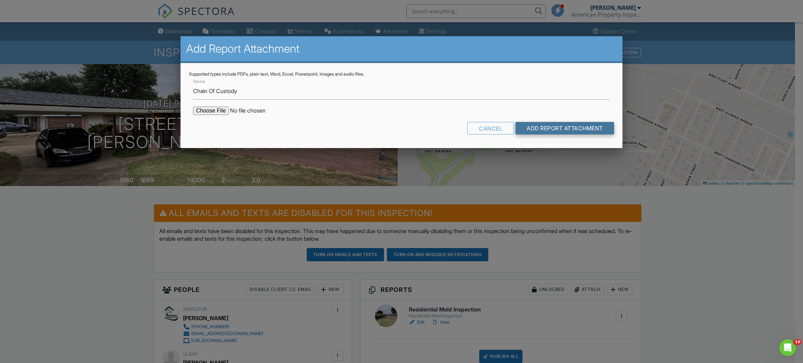
click at [547, 132] on input "Add Report Attachment" at bounding box center [564, 128] width 99 height 13
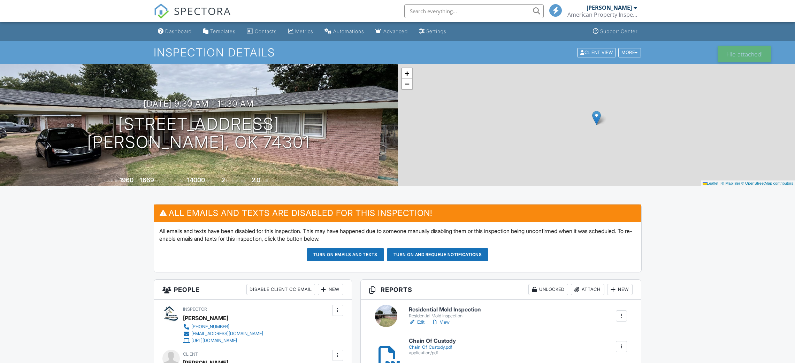
scroll to position [105, 0]
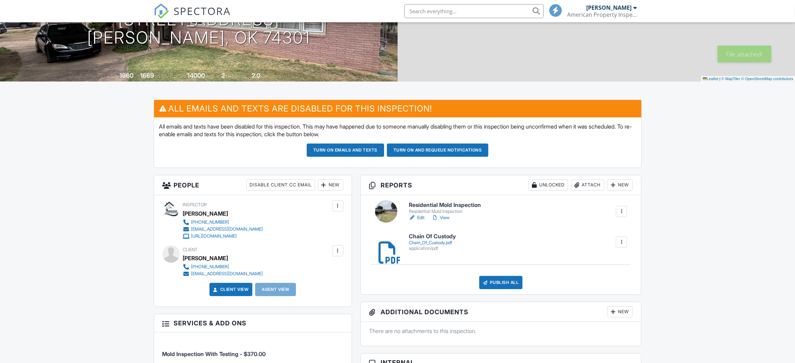
click at [586, 186] on div "Attach" at bounding box center [587, 184] width 33 height 11
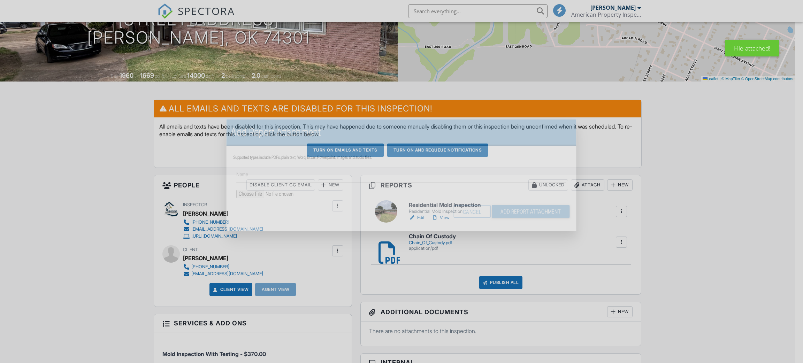
scroll to position [0, 0]
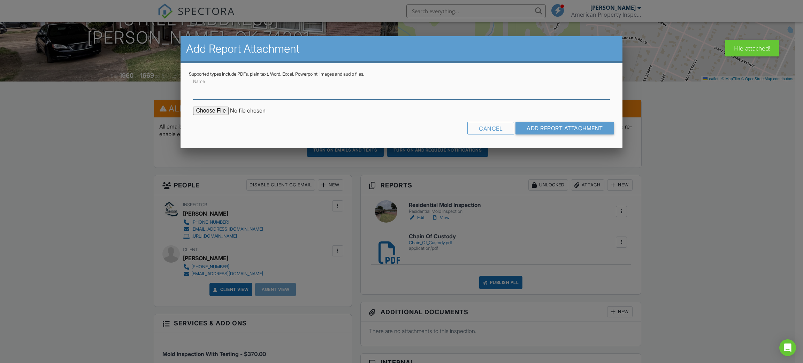
click at [226, 90] on input "Name" at bounding box center [401, 91] width 416 height 17
type input "Lab Air Quality Results"
click at [208, 113] on input "file" at bounding box center [252, 111] width 118 height 8
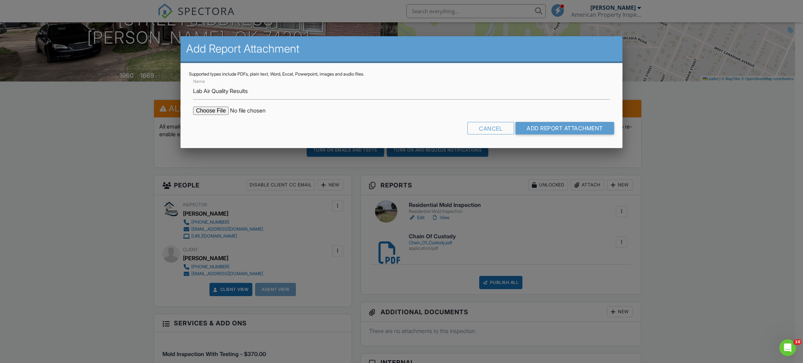
type input "C:\fakepath\Lab Air Quality Results.pdf"
click at [583, 128] on input "Add Report Attachment" at bounding box center [564, 128] width 99 height 13
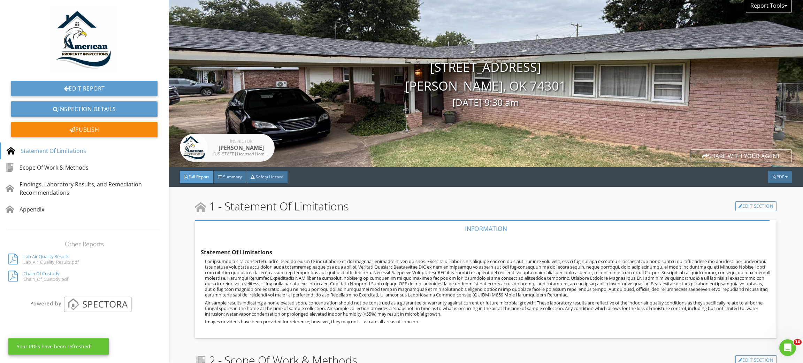
click at [776, 179] on span "PDF" at bounding box center [780, 177] width 8 height 6
click at [763, 206] on div "Full Report" at bounding box center [770, 206] width 45 height 8
click at [772, 180] on div "PDF" at bounding box center [780, 177] width 24 height 13
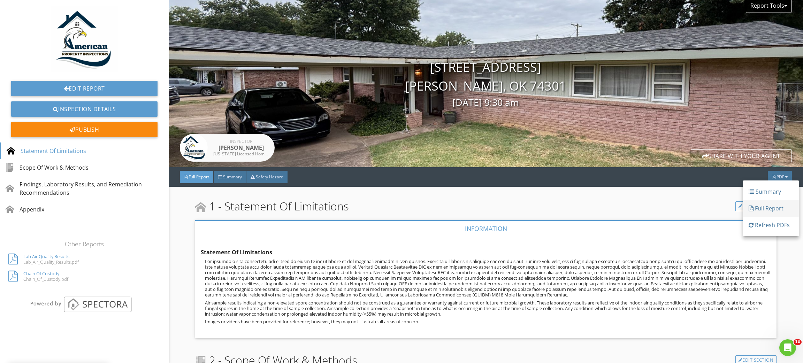
click at [762, 207] on div "Full Report" at bounding box center [770, 208] width 45 height 8
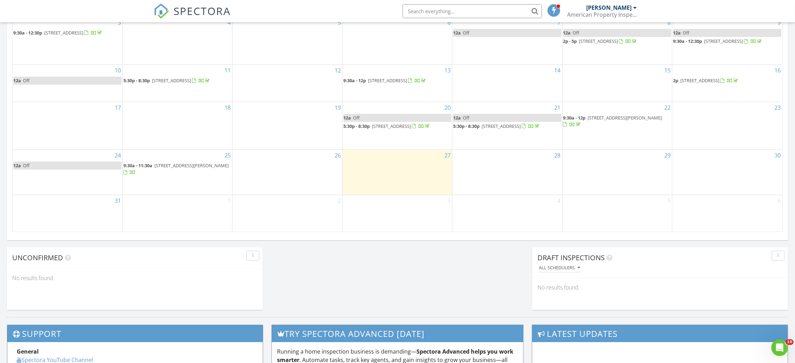
scroll to position [418, 0]
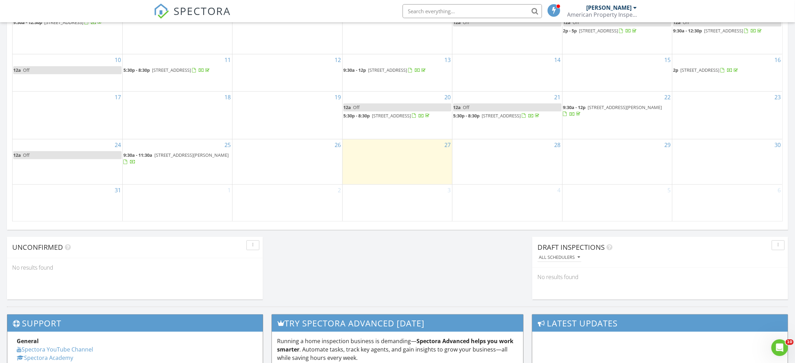
click at [191, 158] on span "114 Fairmont Rd, Vinita 74301" at bounding box center [191, 155] width 74 height 6
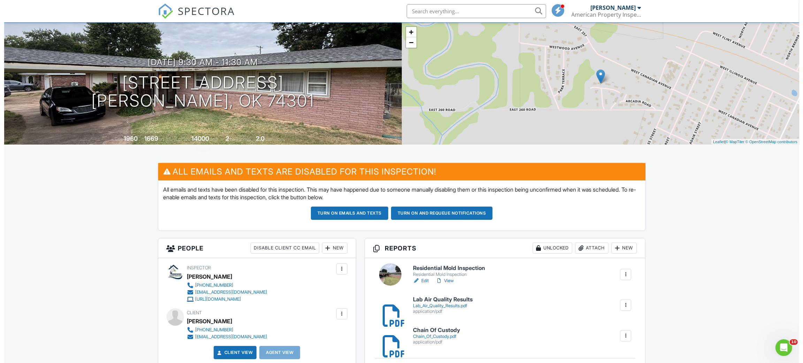
scroll to position [105, 0]
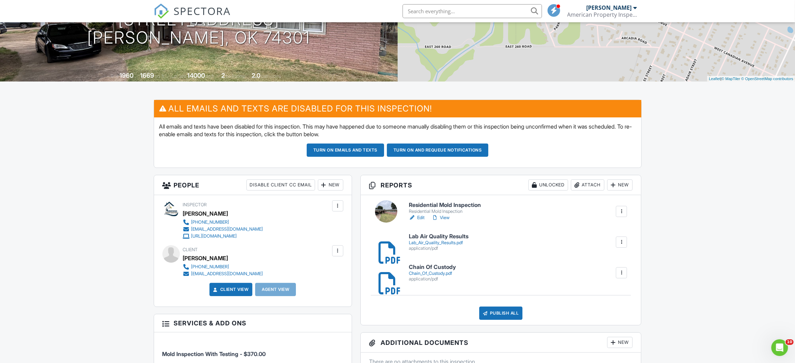
click at [340, 250] on div at bounding box center [337, 250] width 7 height 7
click at [305, 273] on li "Edit" at bounding box center [300, 271] width 78 height 17
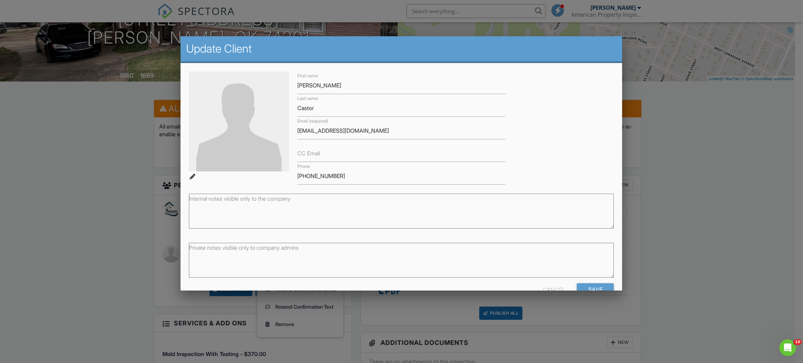
click at [317, 156] on label "CC Email" at bounding box center [308, 153] width 23 height 8
click at [317, 156] on input "CC Email" at bounding box center [401, 153] width 208 height 17
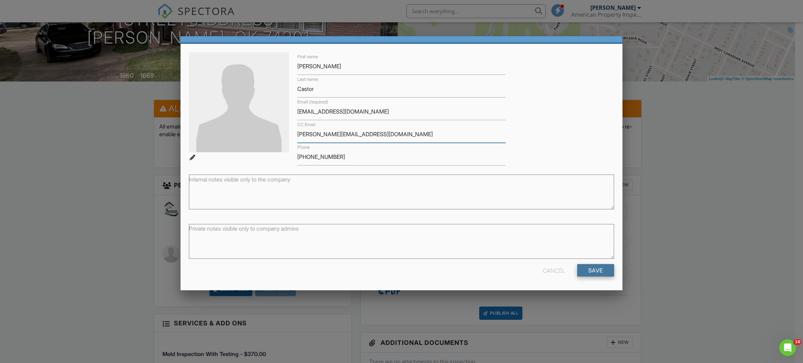
type input "richard@smextremeteam.com"
click at [588, 275] on input "Save" at bounding box center [595, 270] width 37 height 13
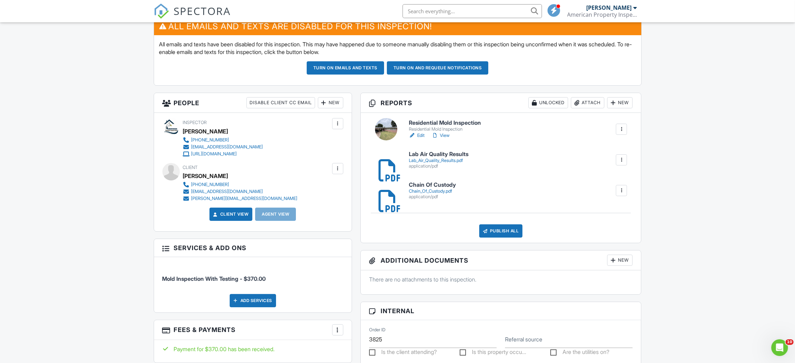
scroll to position [101, 0]
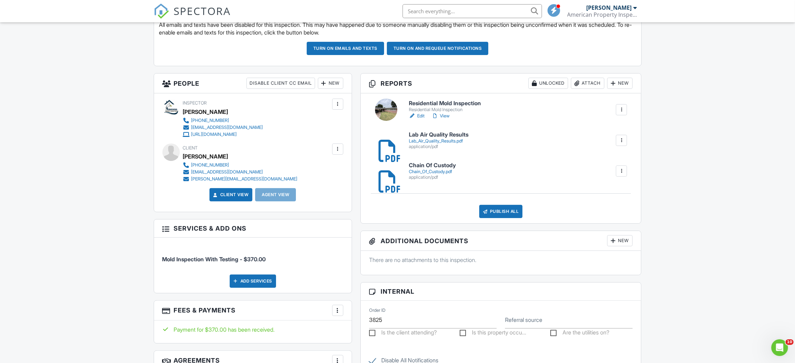
click at [444, 116] on link "View" at bounding box center [440, 116] width 18 height 7
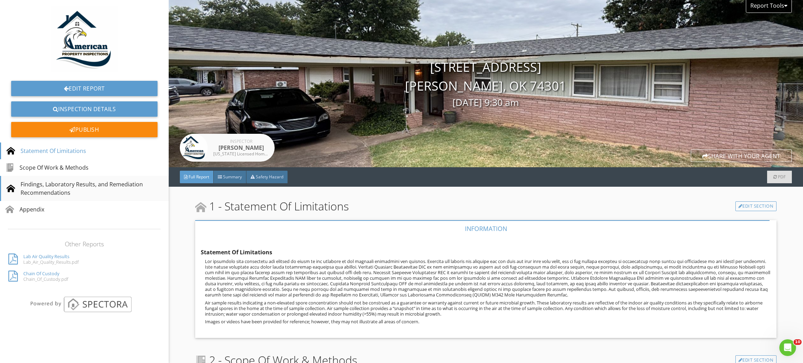
click at [69, 190] on div "Findings, Laboratory Results, and Remediation Recommendations" at bounding box center [85, 188] width 156 height 17
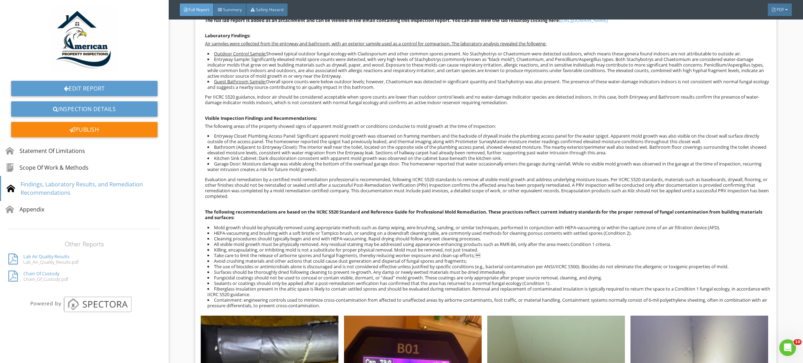
scroll to position [618, 0]
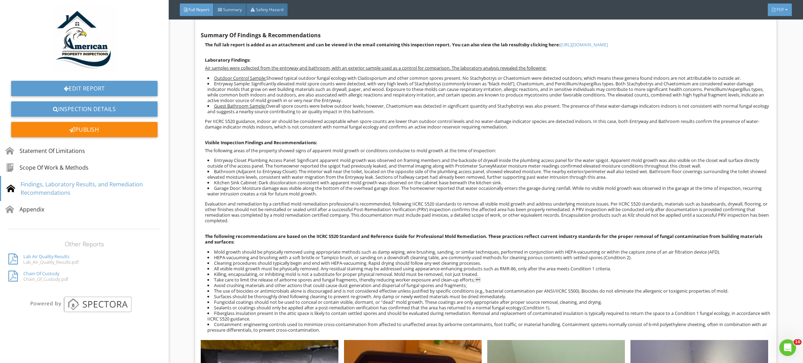
click at [778, 13] on div "PDF" at bounding box center [780, 9] width 24 height 13
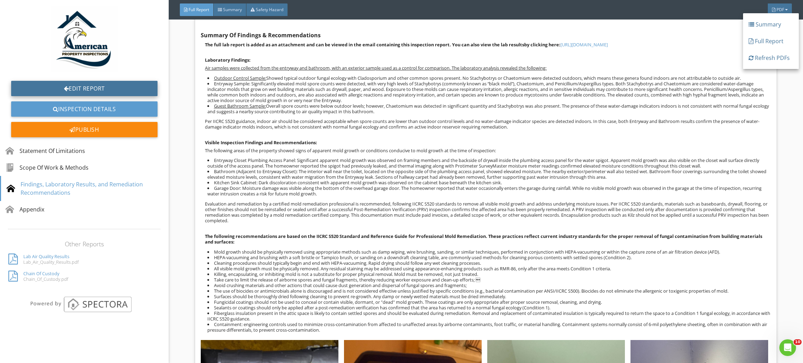
click at [94, 87] on link "Edit Report" at bounding box center [84, 88] width 146 height 15
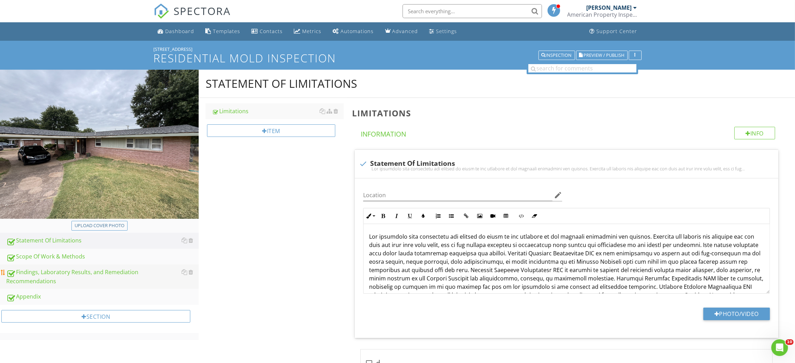
click at [25, 274] on div "Findings, Laboratory Results, and Remediation Recommendations" at bounding box center [102, 276] width 192 height 17
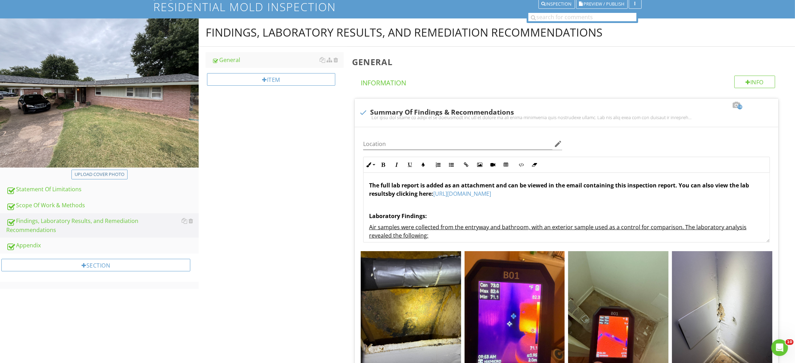
scroll to position [209, 0]
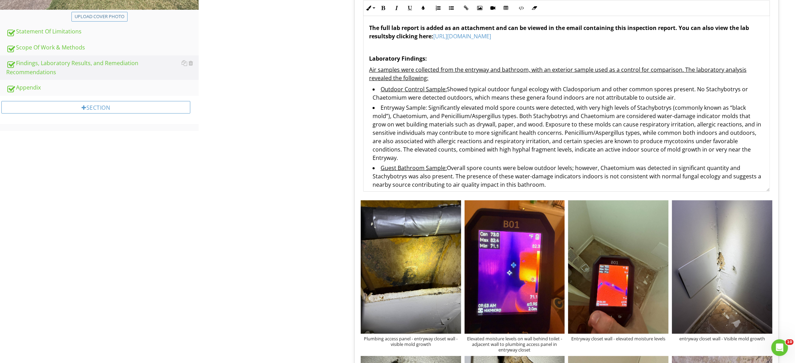
drag, startPoint x: 767, startPoint y: 82, endPoint x: 797, endPoint y: 205, distance: 127.0
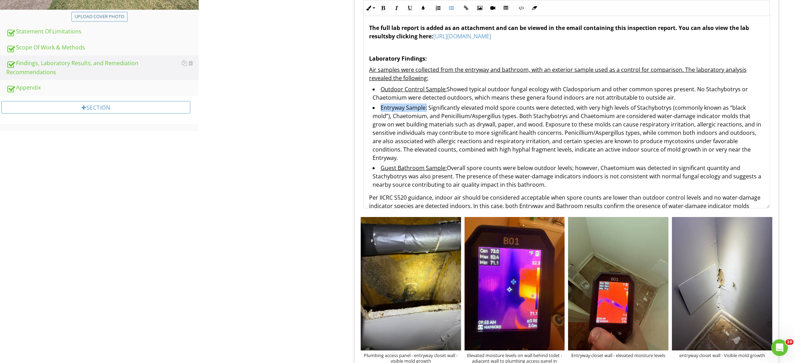
drag, startPoint x: 381, startPoint y: 109, endPoint x: 426, endPoint y: 110, distance: 45.3
click at [426, 110] on li "Entryway Sample: Significantly elevated mold spore counts were detected, with v…" at bounding box center [567, 133] width 391 height 60
click at [411, 8] on icon "button" at bounding box center [409, 8] width 5 height 5
click at [381, 109] on u "Entryway Sample:" at bounding box center [403, 108] width 46 height 8
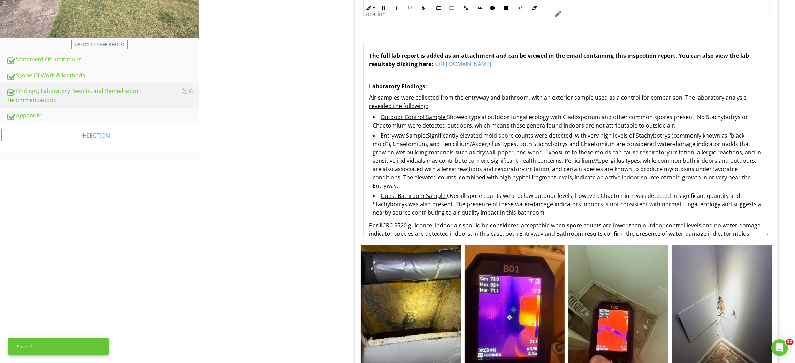
scroll to position [156, 0]
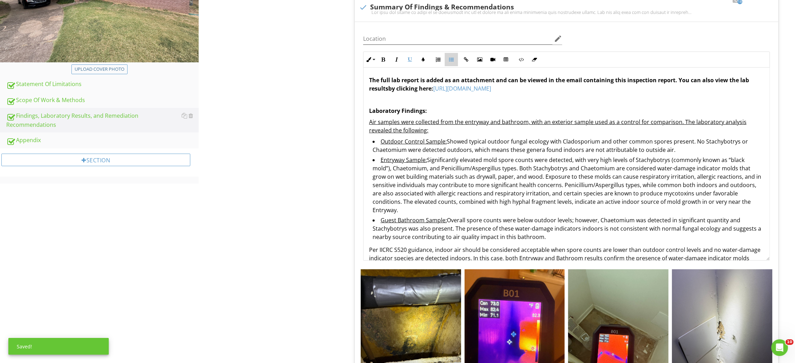
click at [452, 57] on icon "button" at bounding box center [451, 59] width 5 height 5
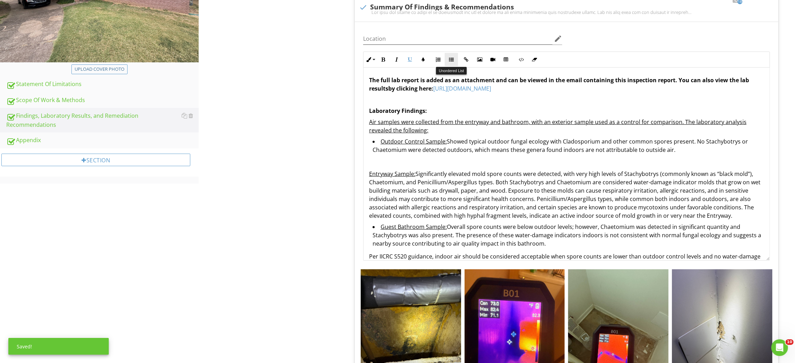
click at [453, 56] on button "Unordered List" at bounding box center [451, 59] width 13 height 13
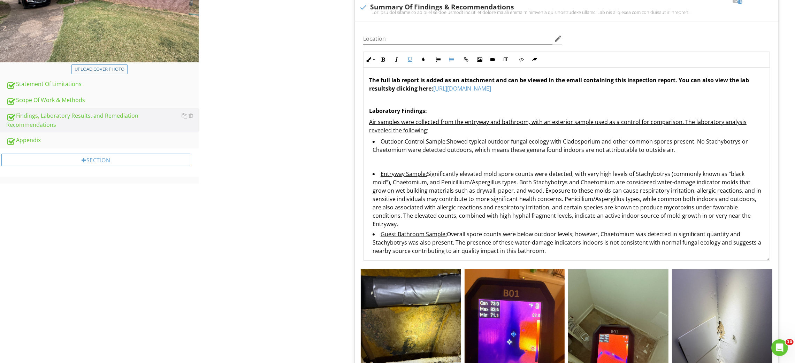
click at [381, 234] on u "Guest Bathroom Sample:" at bounding box center [413, 234] width 66 height 8
click at [453, 58] on icon "button" at bounding box center [451, 59] width 5 height 5
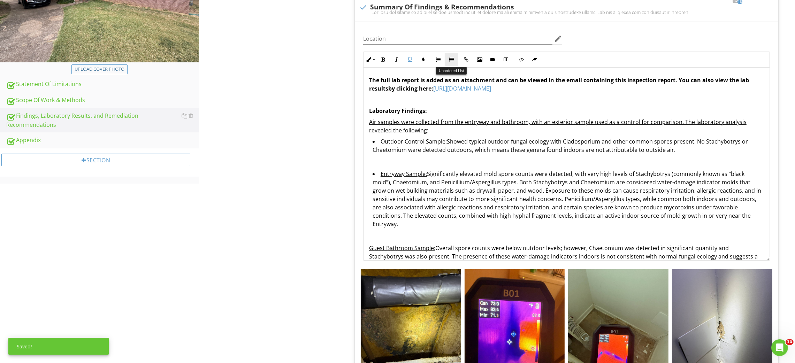
click at [450, 58] on icon "button" at bounding box center [451, 59] width 5 height 5
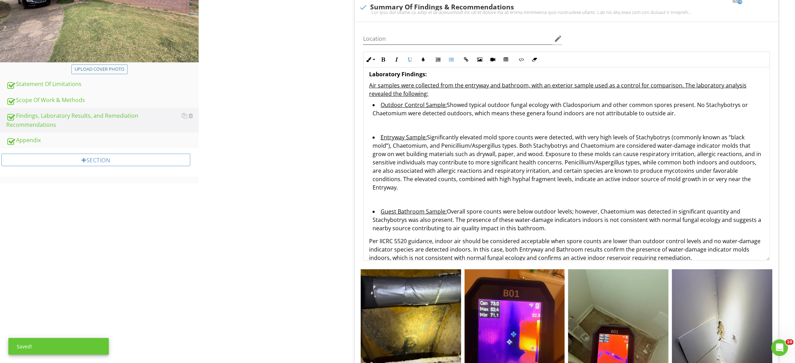
scroll to position [52, 0]
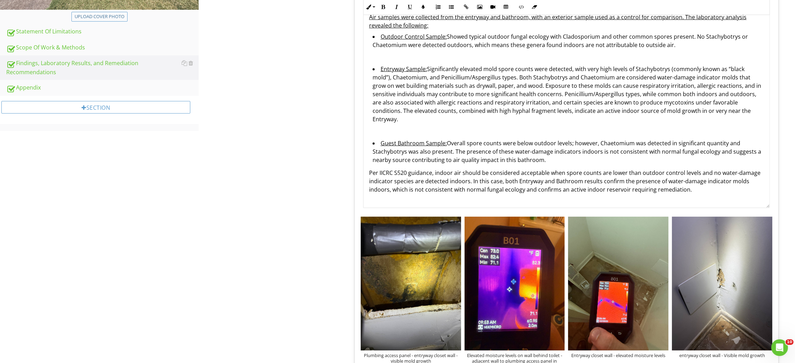
scroll to position [0, 0]
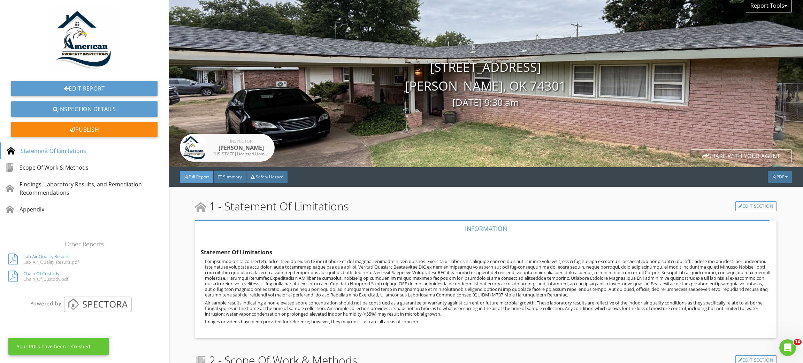
click at [785, 179] on div at bounding box center [786, 177] width 2 height 4
click at [761, 223] on div "Refresh PDFs" at bounding box center [770, 223] width 45 height 8
click at [83, 126] on div "Publish" at bounding box center [84, 129] width 146 height 15
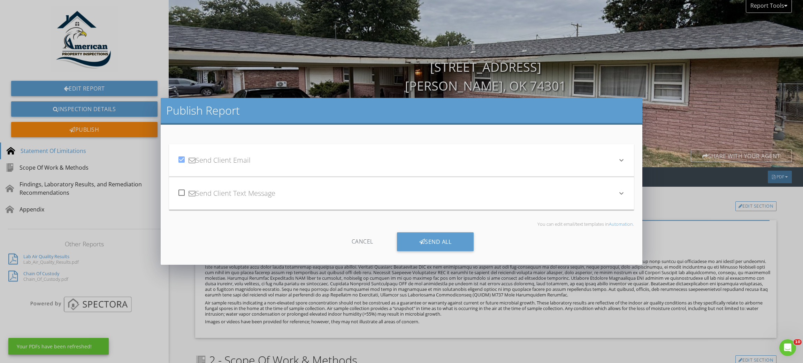
click at [327, 167] on div "check_box Send Client Email" at bounding box center [397, 160] width 440 height 24
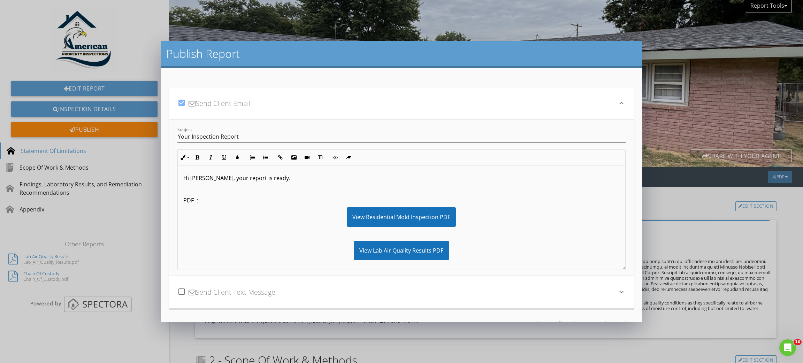
click at [219, 179] on p "Hi Carol, your report is ready." at bounding box center [401, 178] width 436 height 8
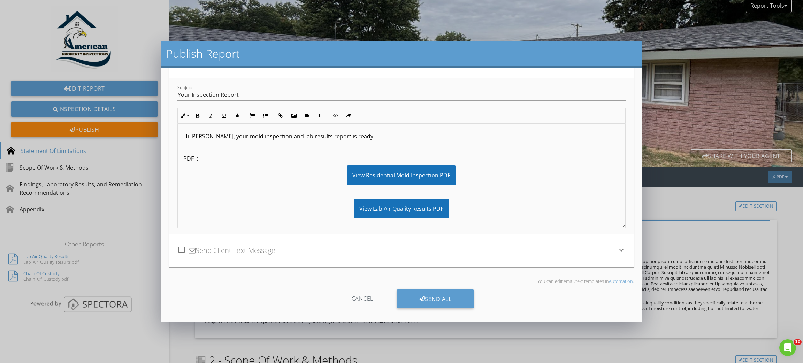
click at [250, 134] on p "Hi Carol, your mold inspection and lab results report is ready." at bounding box center [401, 136] width 436 height 8
copy p "Hi Carol, your mold inspection and lab results report is ready."
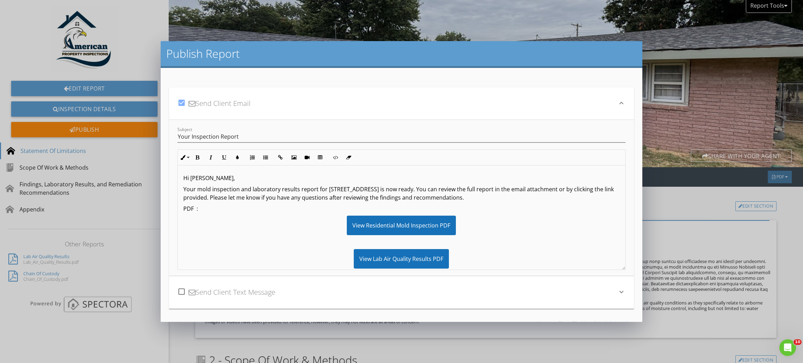
click at [183, 210] on p "PDF :" at bounding box center [401, 209] width 436 height 8
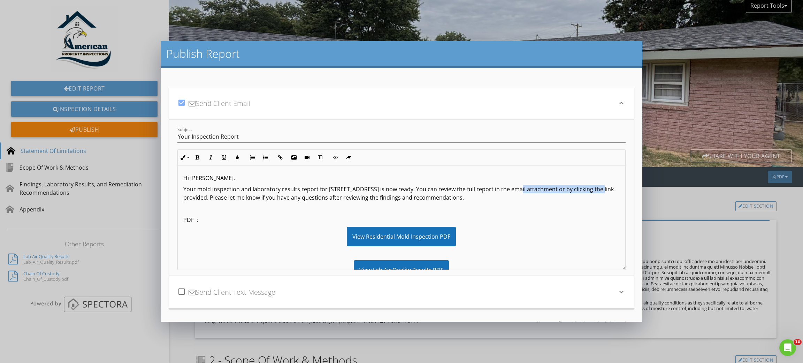
drag, startPoint x: 511, startPoint y: 190, endPoint x: 599, endPoint y: 190, distance: 88.5
click at [599, 190] on p "Your mold inspection and laboratory results report for 114 Fairmont Rd, Vinita,…" at bounding box center [401, 193] width 436 height 17
click at [557, 189] on p "Your mold inspection and laboratory results report for 114 Fairmont Rd, Vinita,…" at bounding box center [401, 193] width 436 height 17
click at [586, 190] on p "Your mold inspection and laboratory results report for 114 Fairmont Rd, Vinita,…" at bounding box center [401, 193] width 436 height 17
click at [585, 190] on p "Your mold inspection and laboratory results report for 114 Fairmont Rd, Vinita,…" at bounding box center [401, 193] width 436 height 17
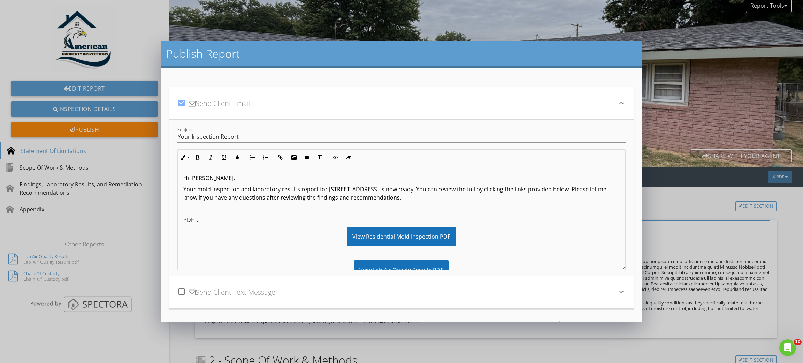
click at [334, 197] on p "Your mold inspection and laboratory results report for 114 Fairmont Rd, Vinita,…" at bounding box center [401, 193] width 436 height 17
click at [371, 193] on p "Your mold inspection and laboratory results report for 114 Fairmont Rd, Vinita,…" at bounding box center [401, 193] width 436 height 17
drag, startPoint x: 471, startPoint y: 198, endPoint x: 203, endPoint y: 202, distance: 267.9
click at [305, 195] on p "Your mold inspection and laboratory results report for 114 Fairmont Rd, Vinita,…" at bounding box center [401, 193] width 436 height 17
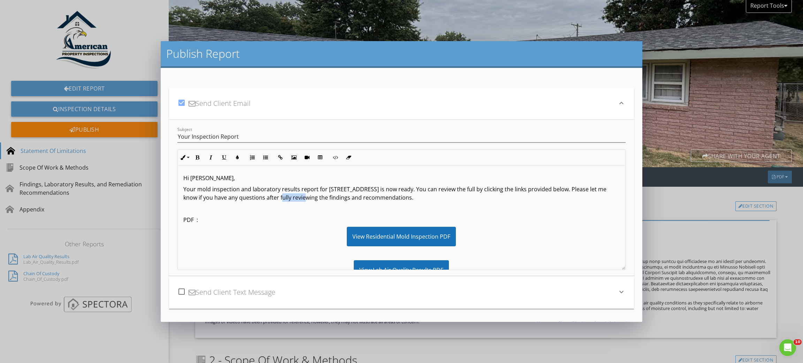
click at [305, 195] on p "Your mold inspection and laboratory results report for 114 Fairmont Rd, Vinita,…" at bounding box center [401, 193] width 436 height 17
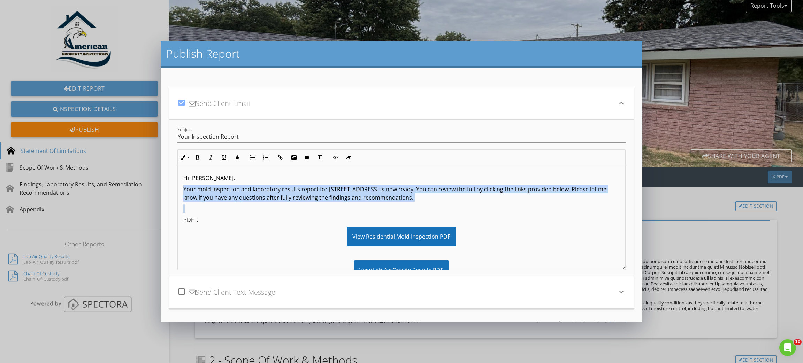
click at [305, 195] on p "Your mold inspection and laboratory results report for 114 Fairmont Rd, Vinita,…" at bounding box center [401, 193] width 436 height 17
click at [336, 200] on p "Your mold inspection and laboratory results report for 114 Fairmont Rd, Vinita,…" at bounding box center [401, 193] width 436 height 17
click at [465, 200] on p "Your mold inspection and laboratory results report for 114 Fairmont Rd, Vinita,…" at bounding box center [401, 193] width 436 height 17
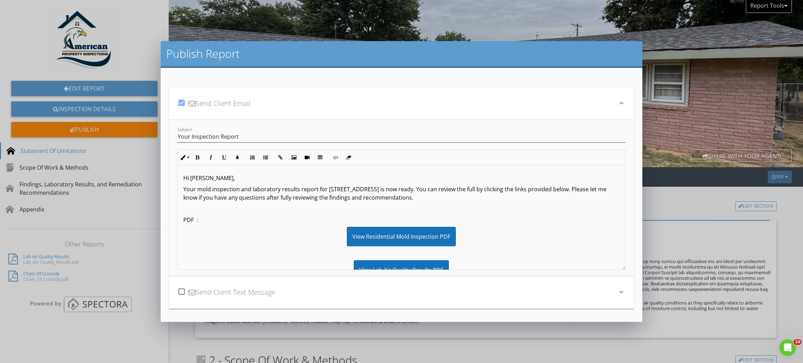
drag, startPoint x: 472, startPoint y: 198, endPoint x: 209, endPoint y: 196, distance: 263.4
click at [202, 199] on p "Your mold inspection and laboratory results report for 114 Fairmont Rd, Vinita,…" at bounding box center [401, 193] width 436 height 17
copy p "Please let me know if you have any questions after fully reviewing the findings…"
click at [348, 200] on p "Your mold inspection and laboratory results report for 114 Fairmont Rd, Vinita,…" at bounding box center [401, 193] width 436 height 17
click at [355, 199] on p "Your mold inspection and laboratory results report for 114 Fairmont Rd, Vinita,…" at bounding box center [401, 193] width 436 height 17
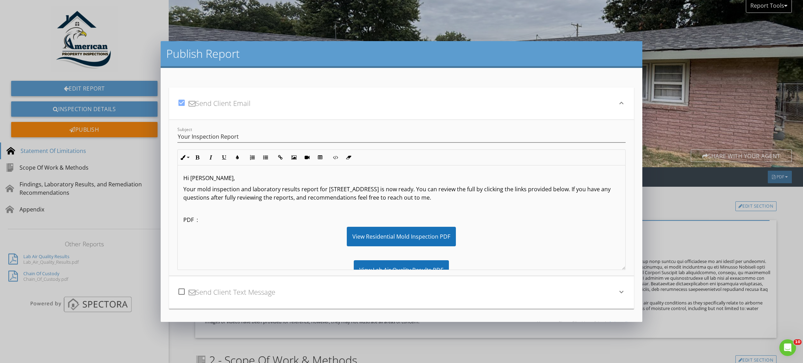
click at [483, 205] on p at bounding box center [401, 209] width 436 height 8
drag, startPoint x: 495, startPoint y: 200, endPoint x: 201, endPoint y: 200, distance: 293.7
click at [201, 200] on p "Your mold inspection and laboratory results report for 114 Fairmont Rd, Vinita,…" at bounding box center [401, 193] width 436 height 17
copy p "If you have any questions after fully reviewing the reports, and recommendation…"
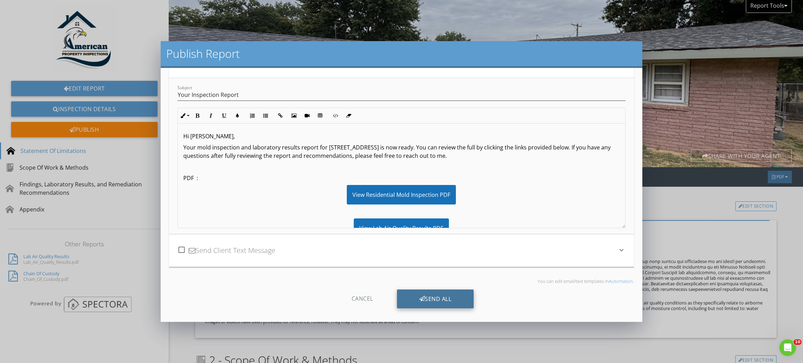
click at [446, 302] on div "Send All" at bounding box center [435, 299] width 77 height 19
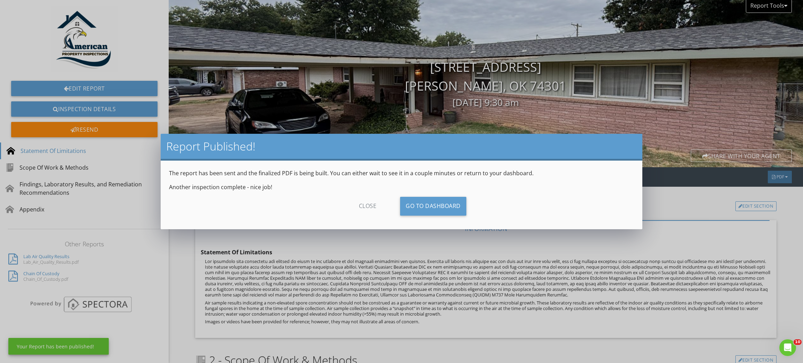
scroll to position [0, 0]
click at [416, 204] on link "Go To Dashboard" at bounding box center [433, 206] width 66 height 19
